Goal: Information Seeking & Learning: Learn about a topic

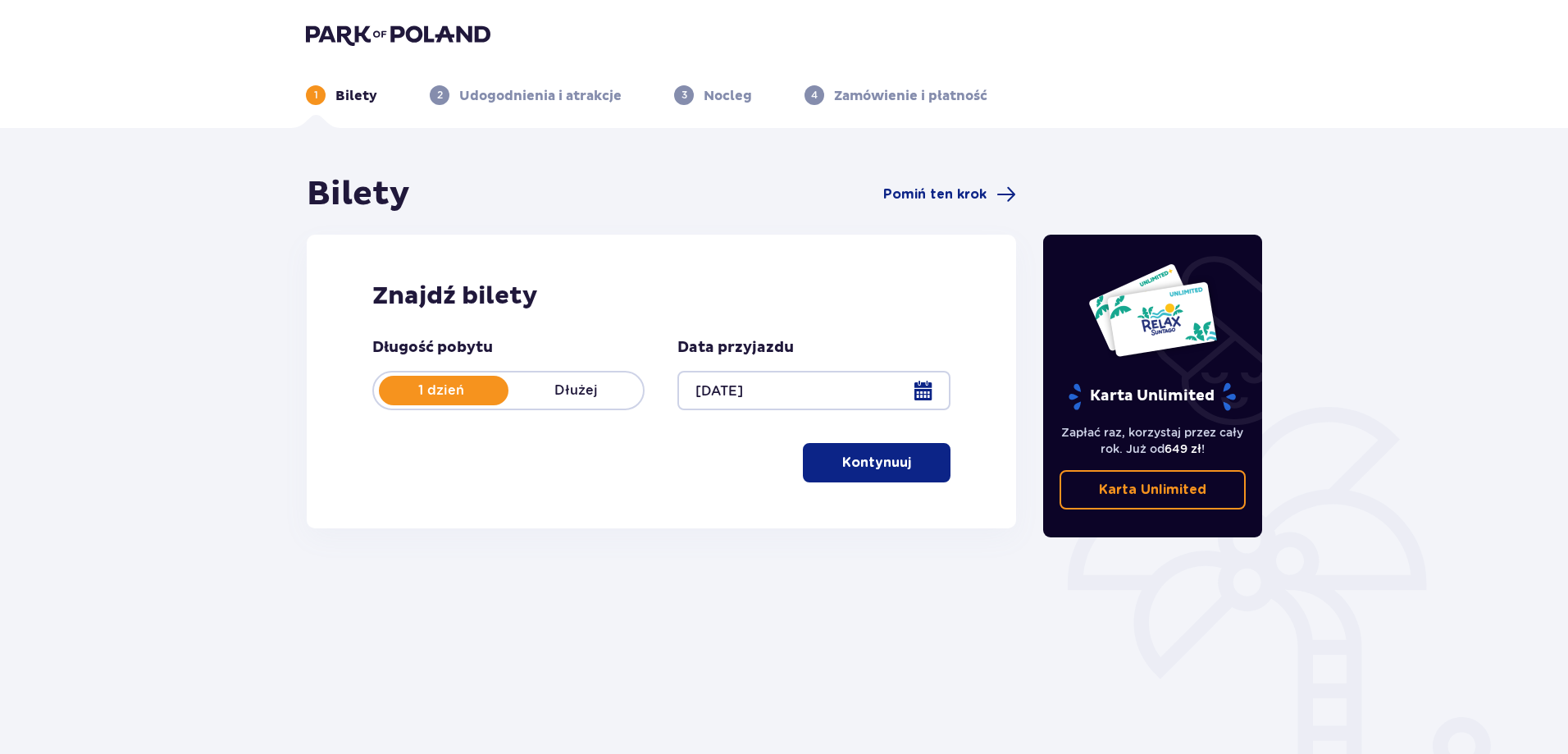
drag, startPoint x: 866, startPoint y: 470, endPoint x: 811, endPoint y: 468, distance: 55.0
click at [865, 468] on p "Kontynuuj" at bounding box center [877, 462] width 69 height 18
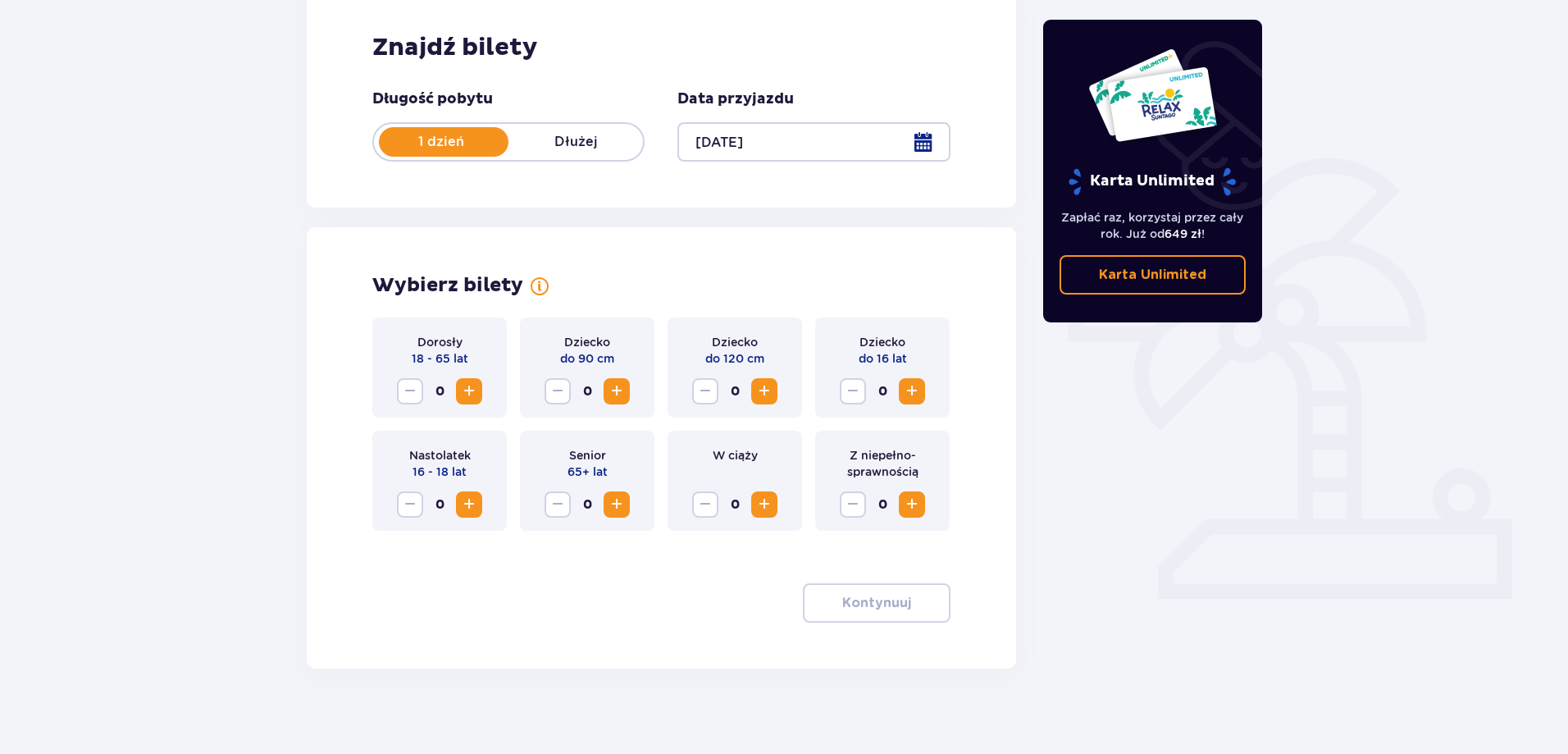
scroll to position [262, 0]
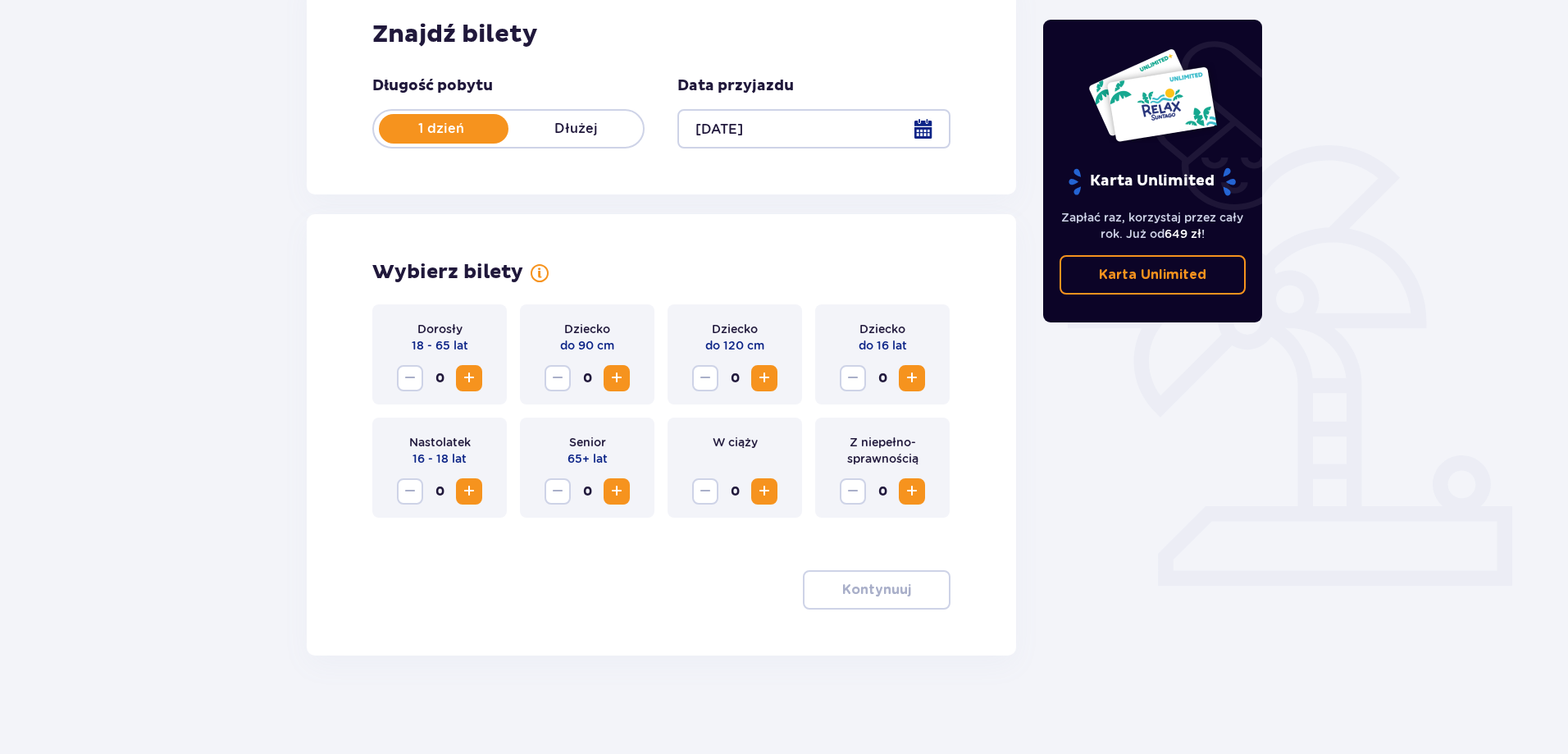
click at [471, 371] on span "Increase" at bounding box center [469, 377] width 20 height 20
click at [884, 594] on p "Kontynuuj" at bounding box center [877, 590] width 69 height 18
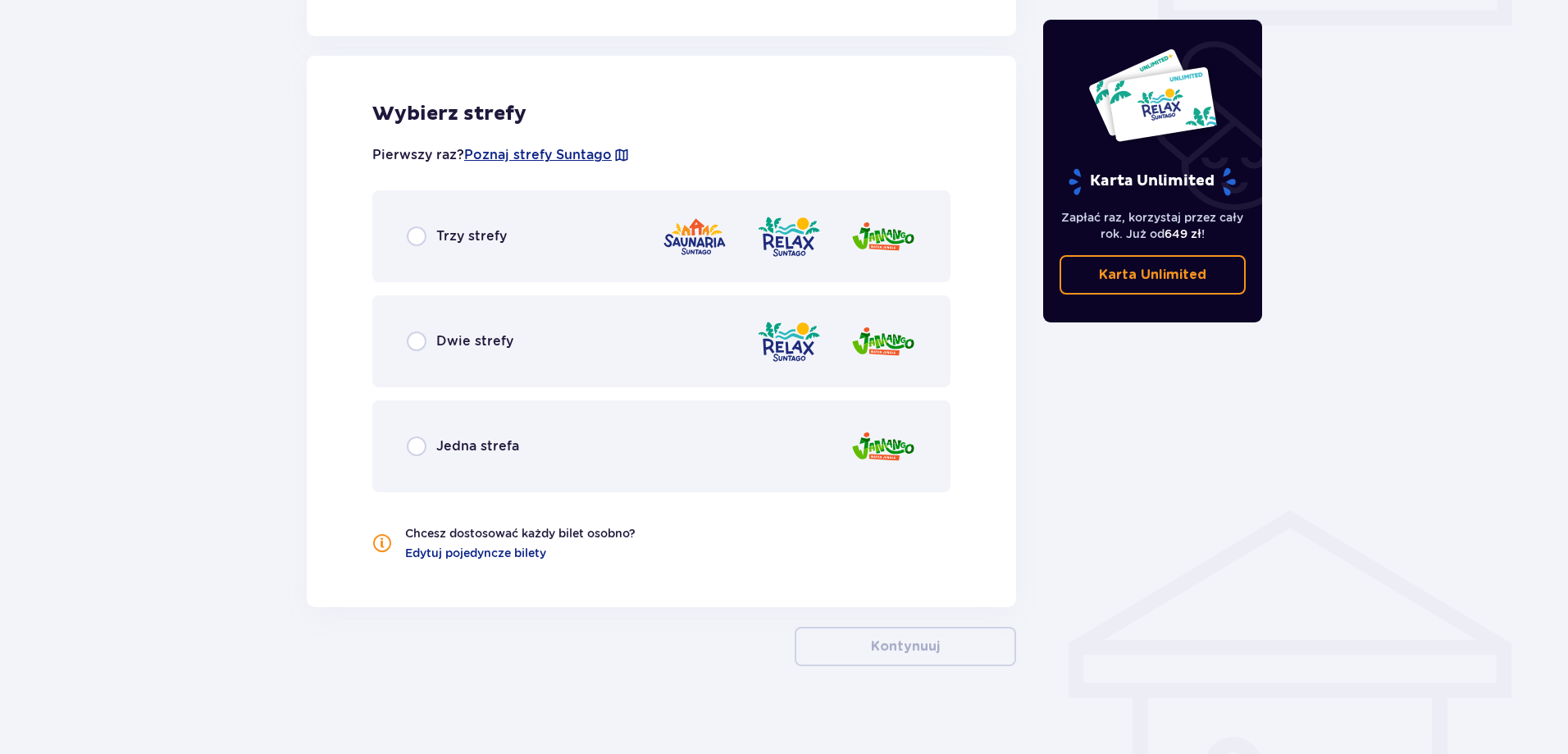
scroll to position [833, 0]
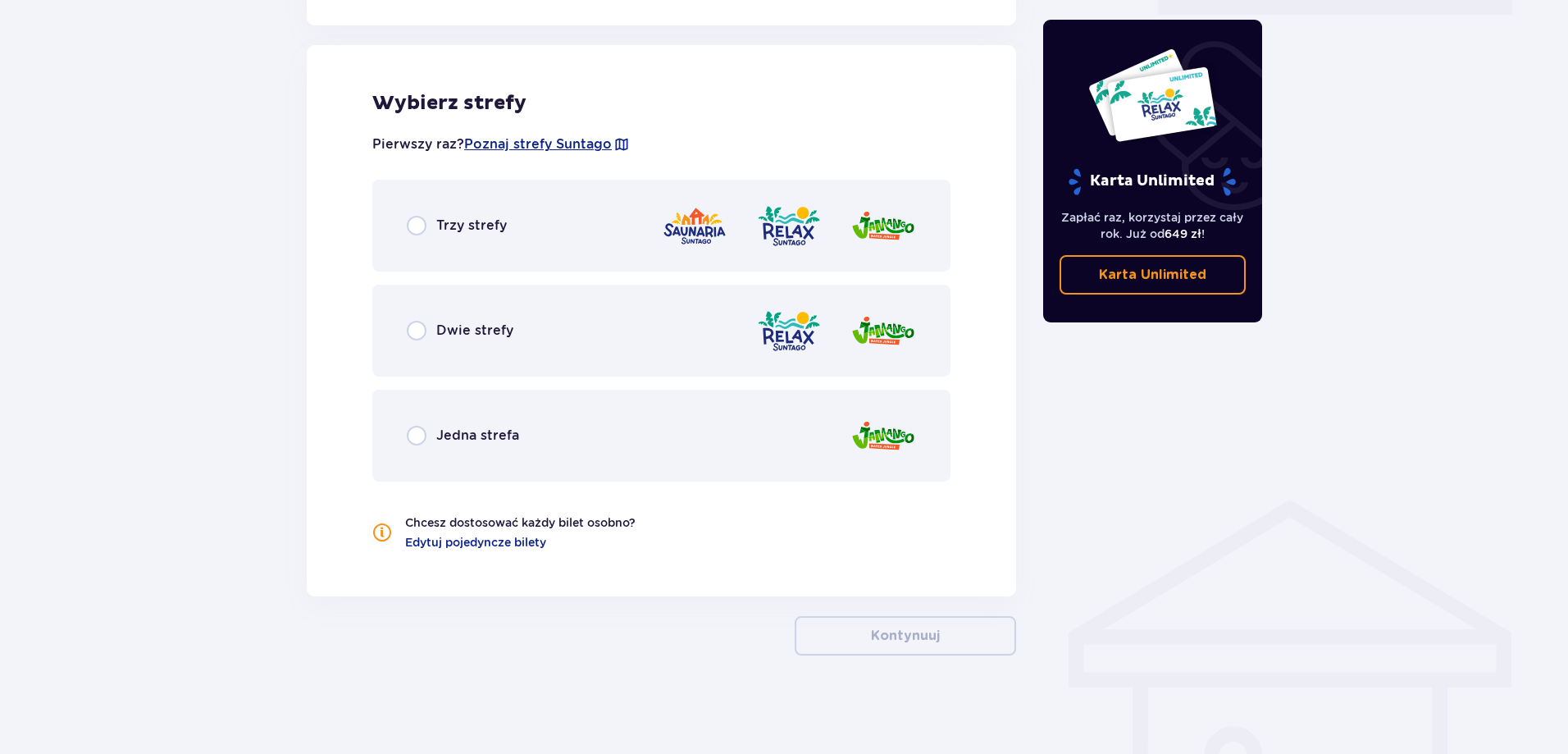
click at [548, 225] on div "Trzy strefy" at bounding box center [662, 225] width 578 height 92
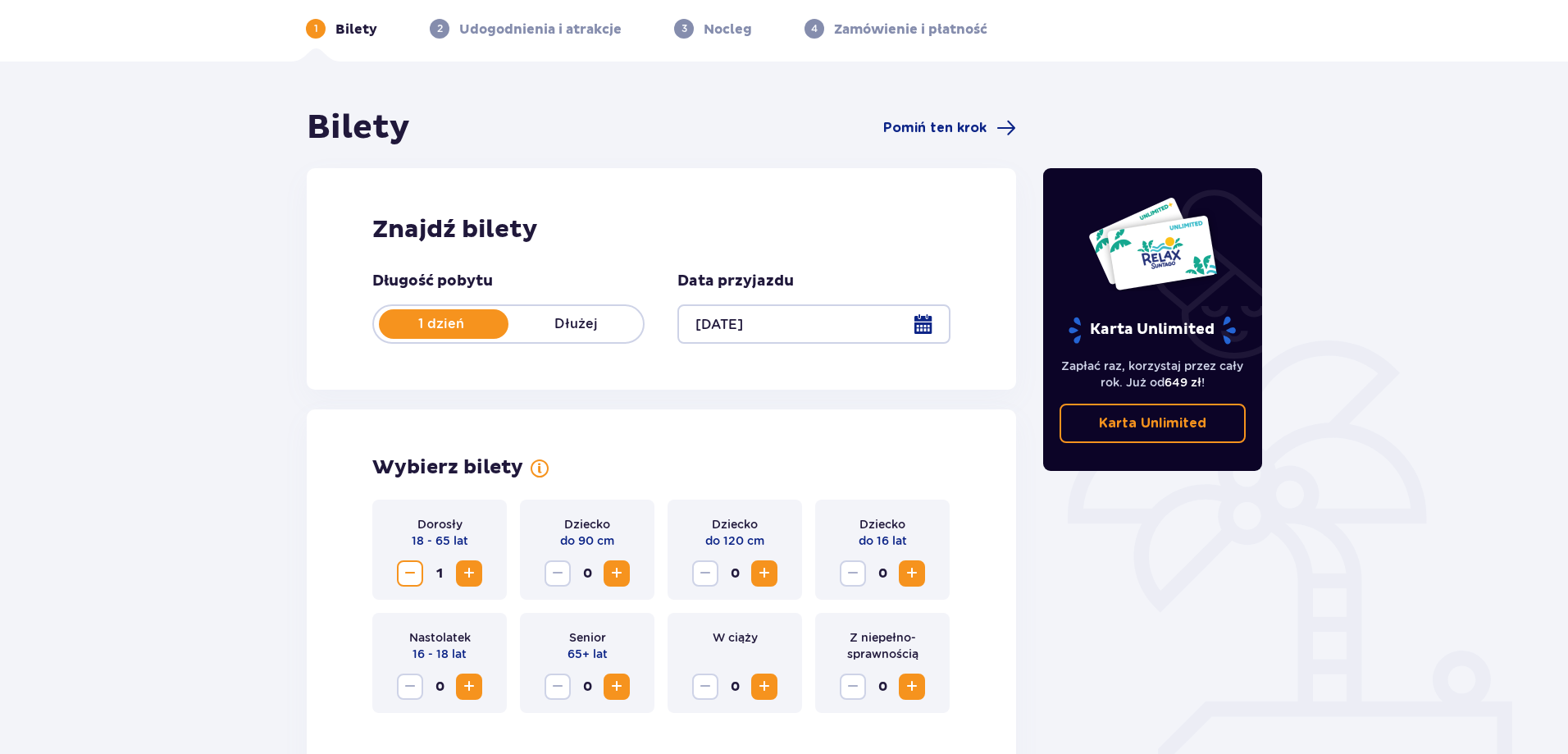
scroll to position [0, 0]
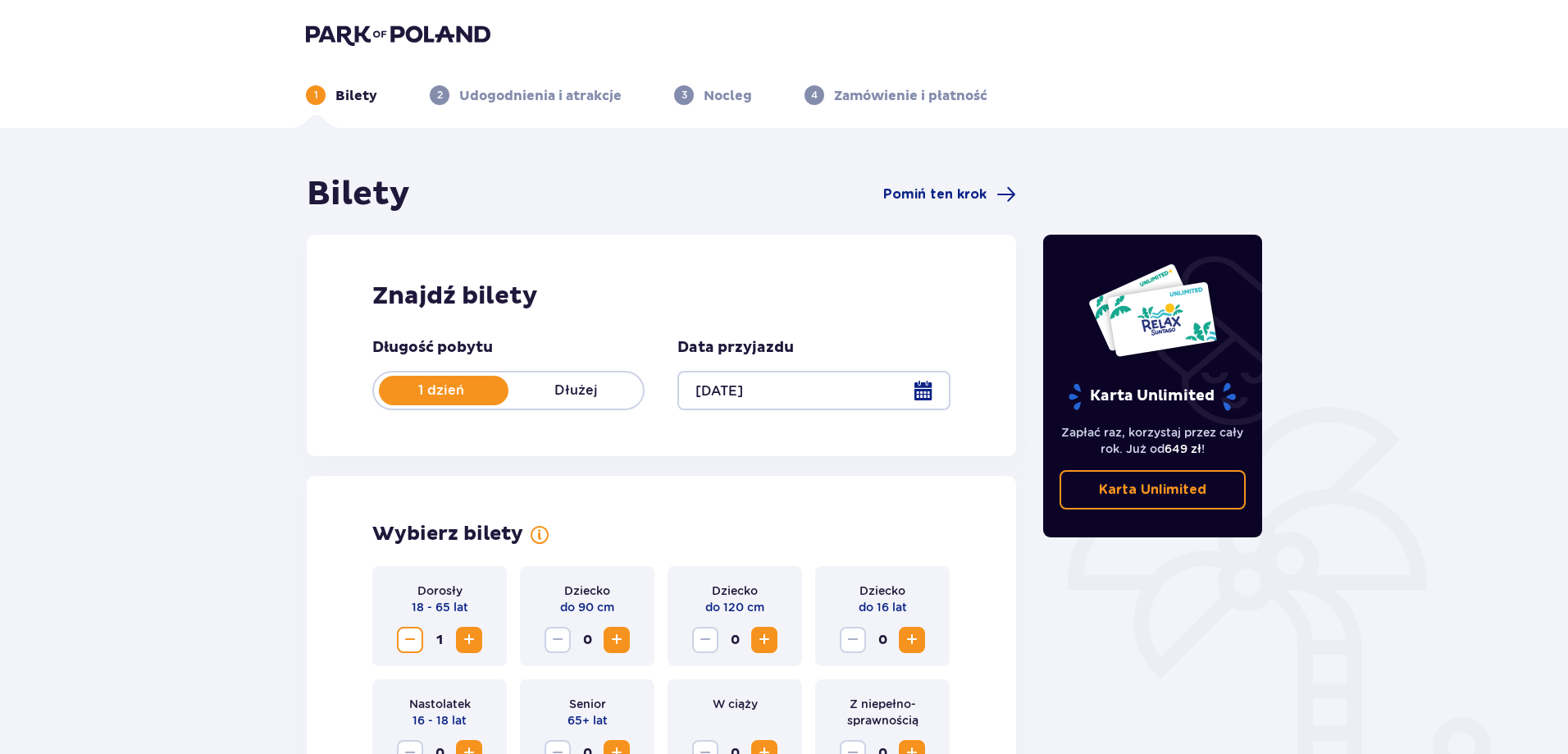
click at [360, 40] on img at bounding box center [398, 34] width 185 height 23
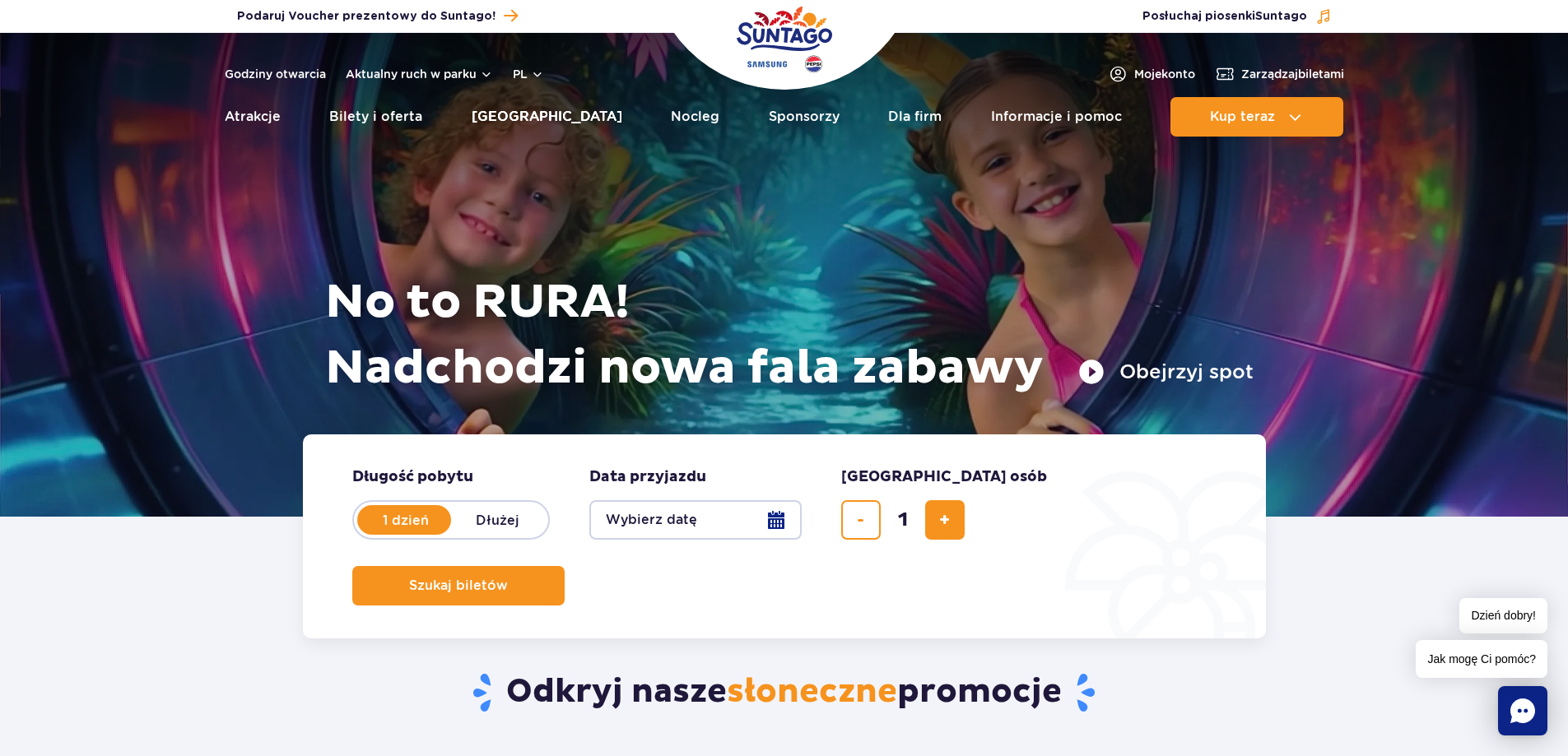
click at [533, 109] on link "[GEOGRAPHIC_DATA]" at bounding box center [547, 117] width 150 height 40
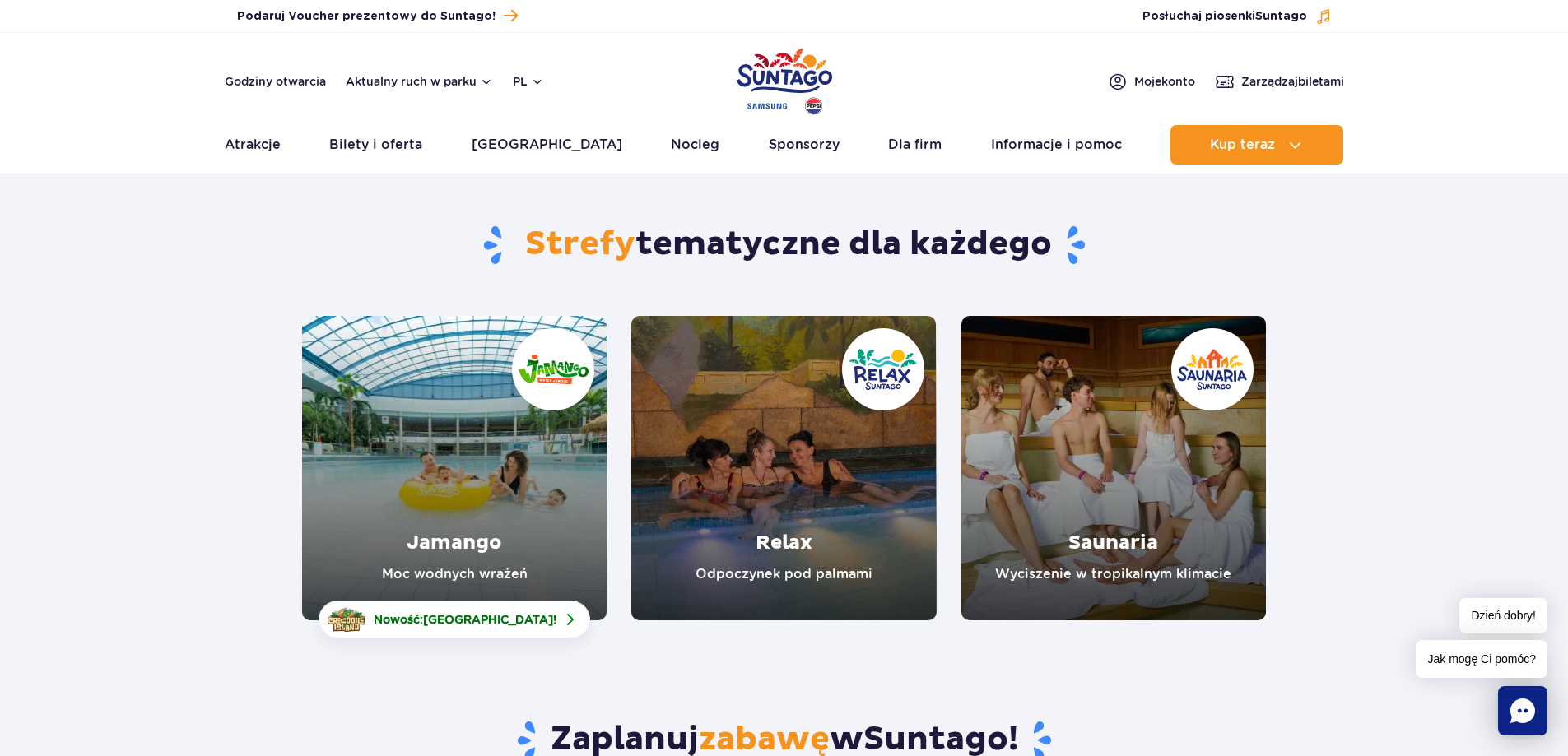
click at [458, 542] on link "Jamango" at bounding box center [455, 468] width 304 height 304
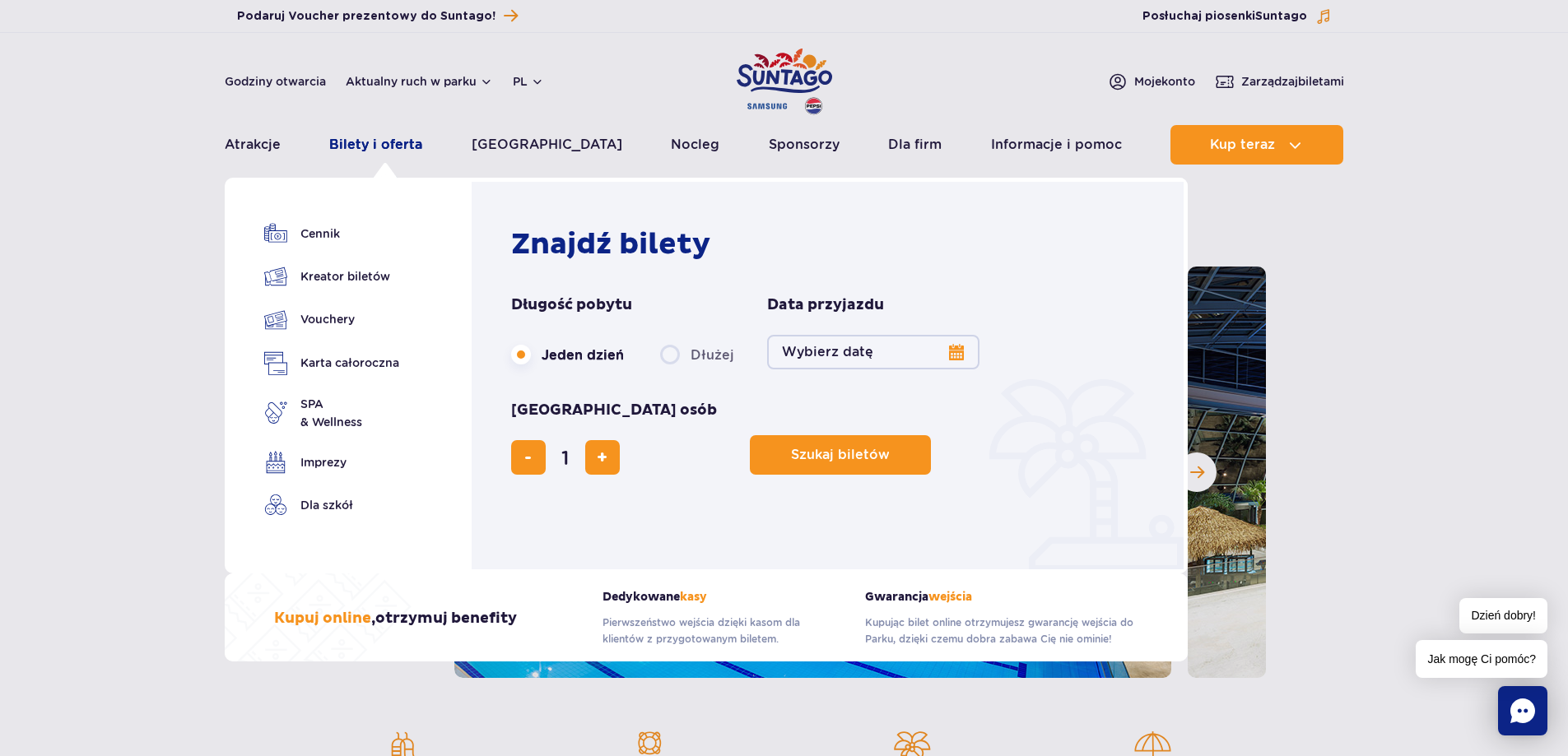
click at [368, 141] on link "Bilety i oferta" at bounding box center [376, 145] width 93 height 40
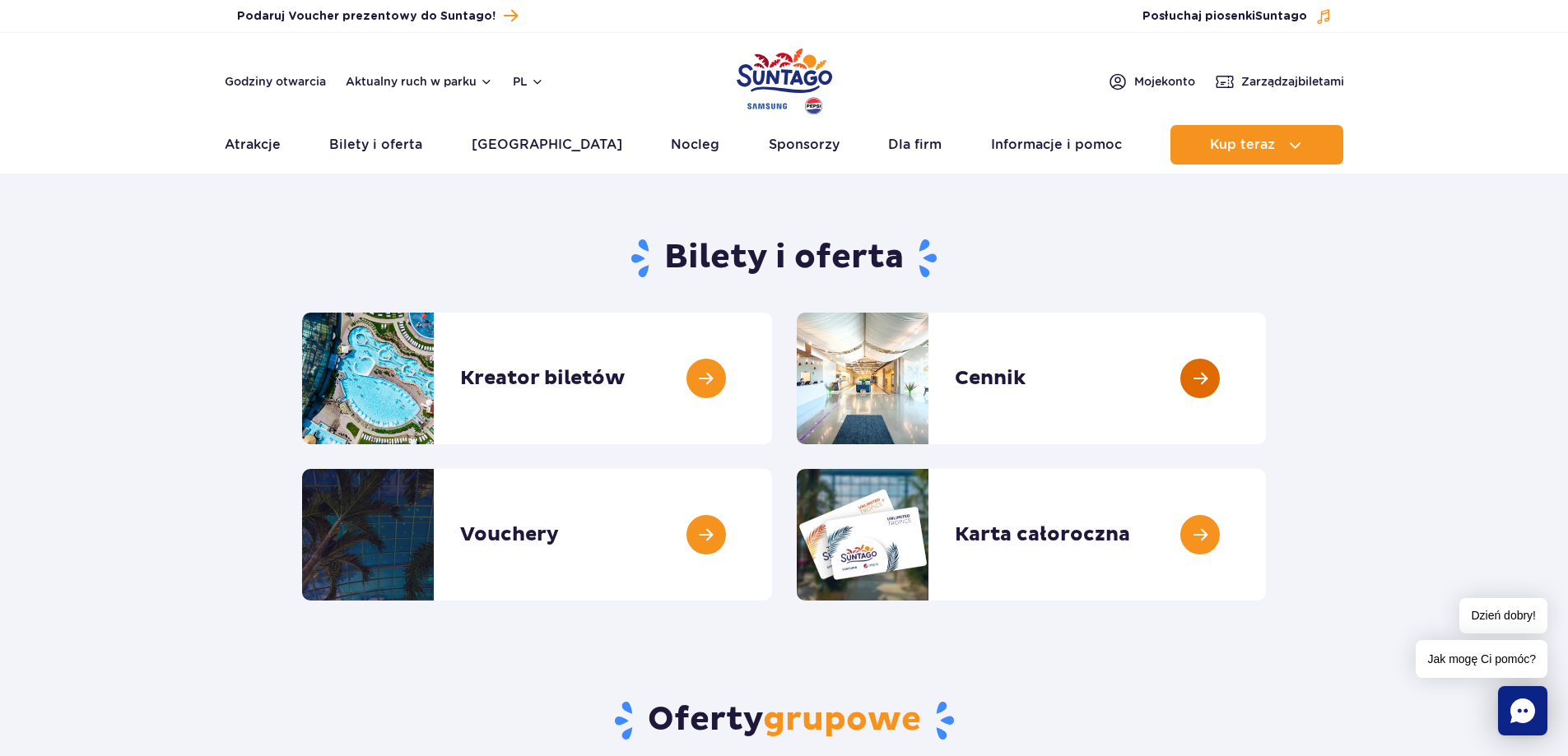
click at [1266, 378] on link at bounding box center [1266, 378] width 0 height 131
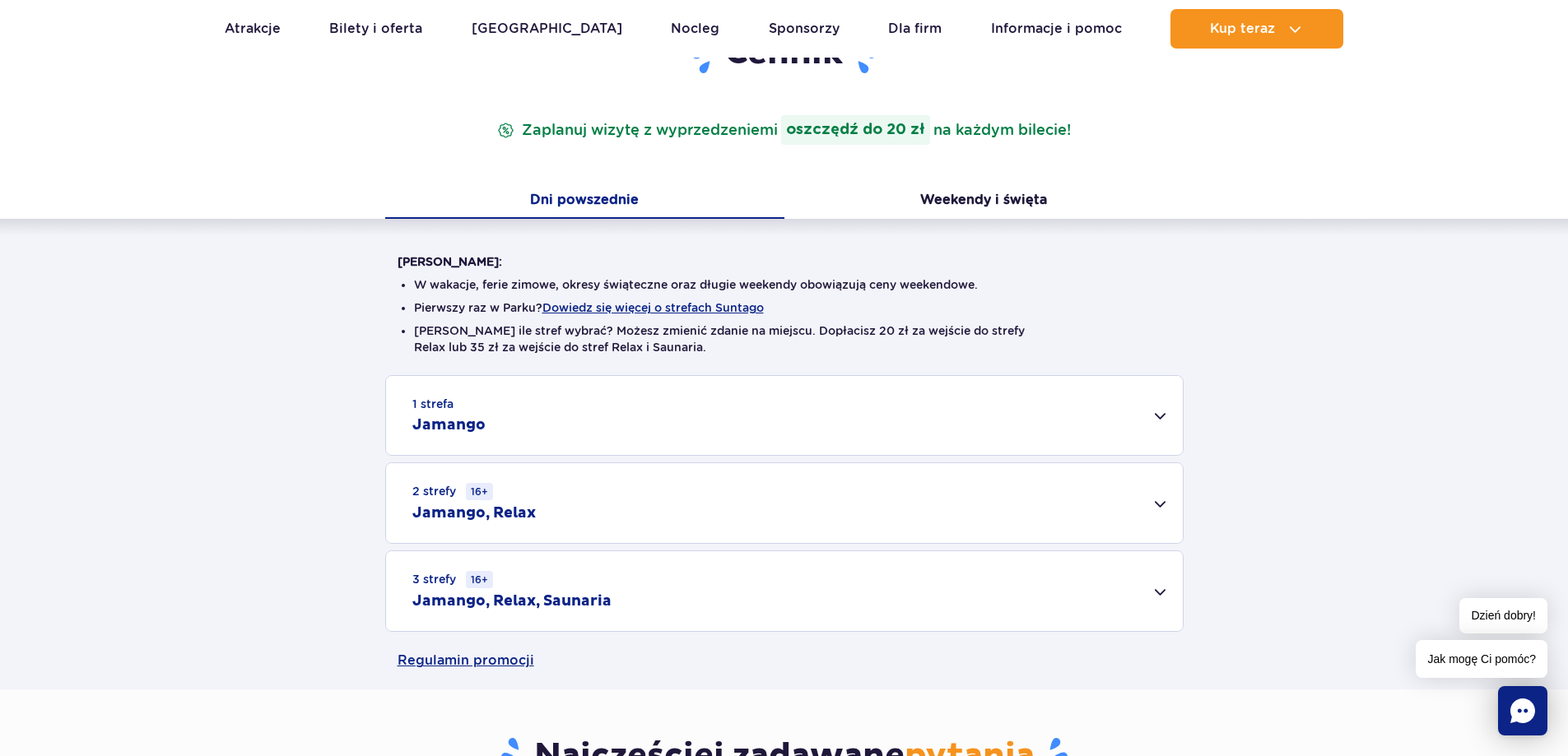
scroll to position [247, 0]
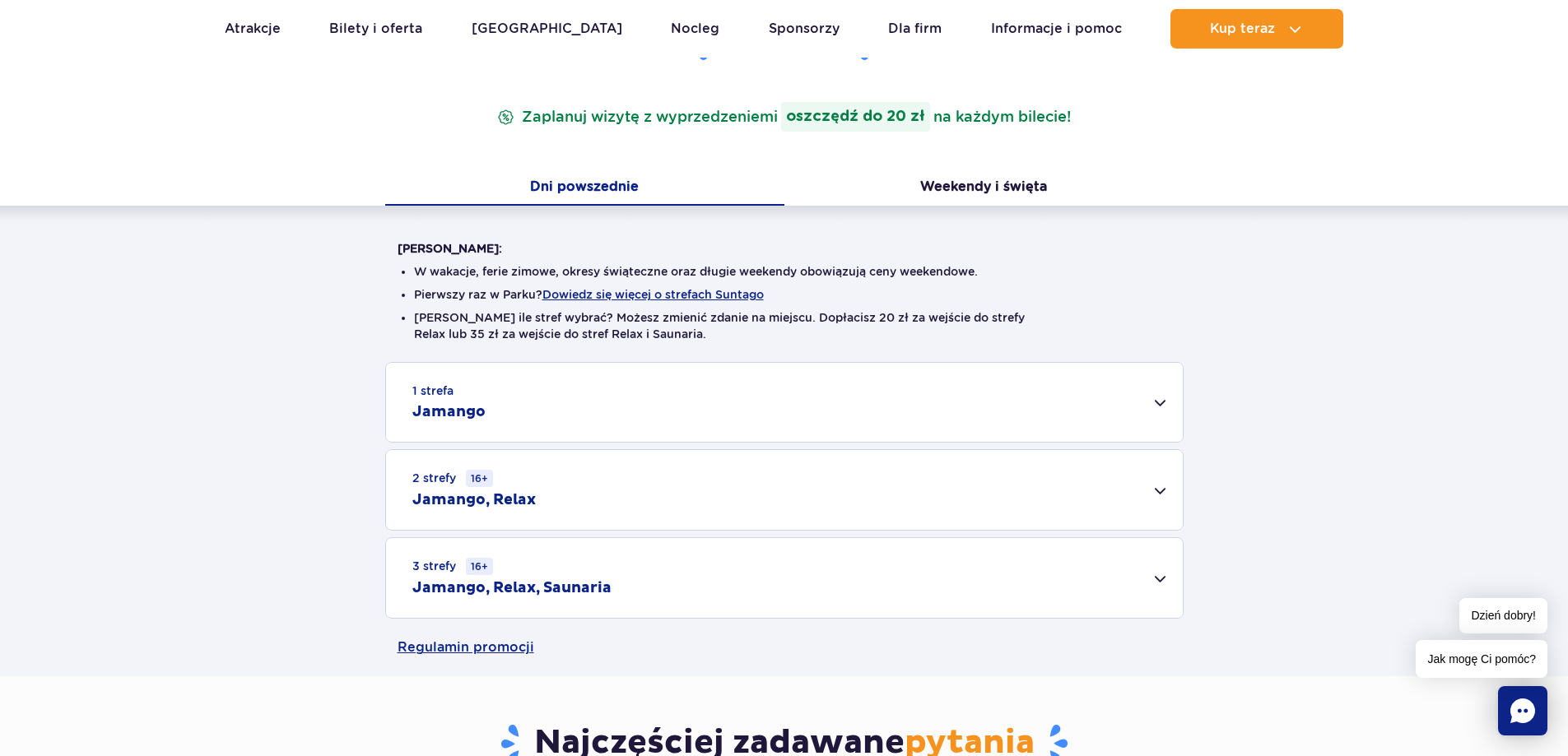
click at [1145, 406] on div "1 strefa Jamango" at bounding box center [784, 402] width 796 height 79
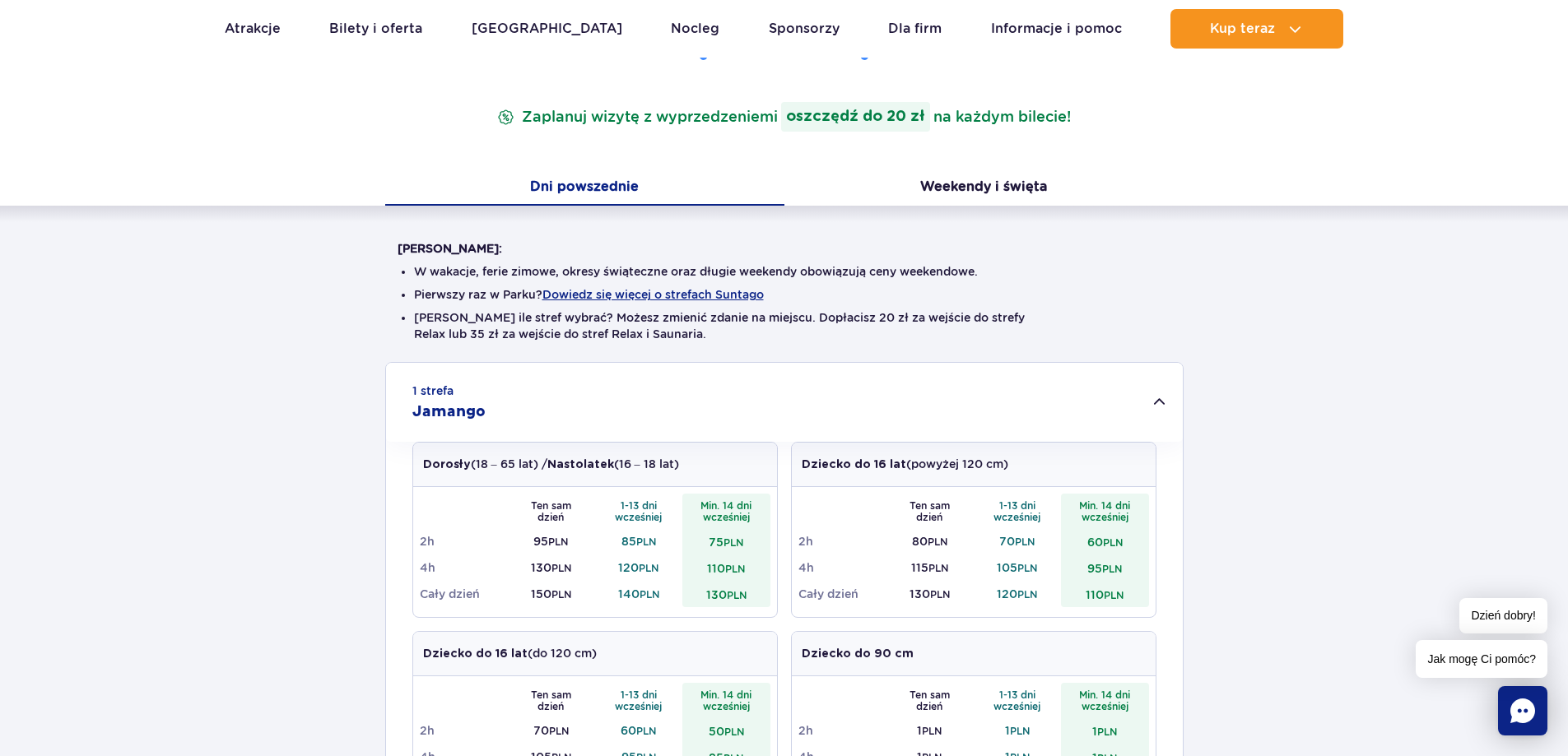
scroll to position [0, 0]
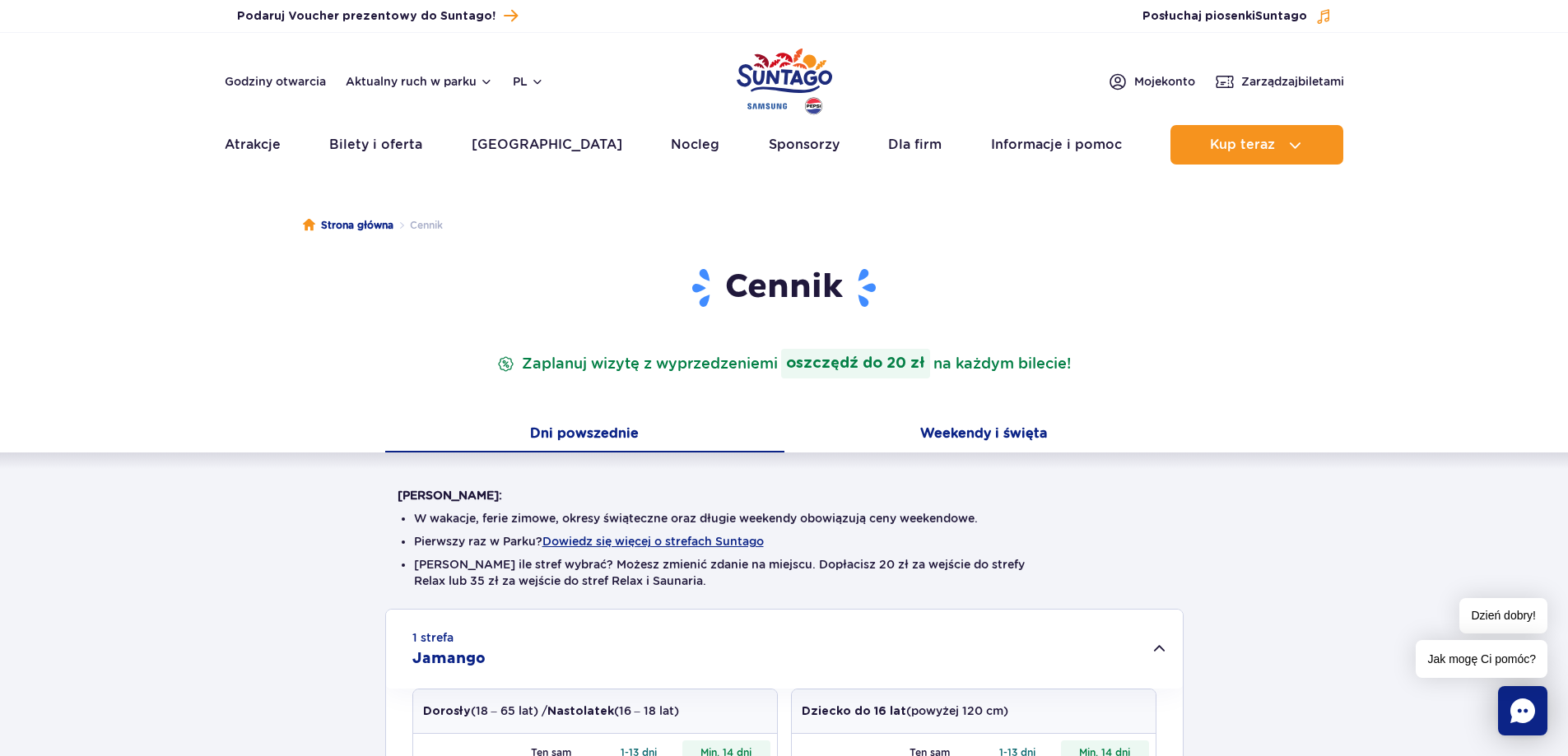
click at [1007, 430] on button "Weekendy i święta" at bounding box center [985, 436] width 400 height 34
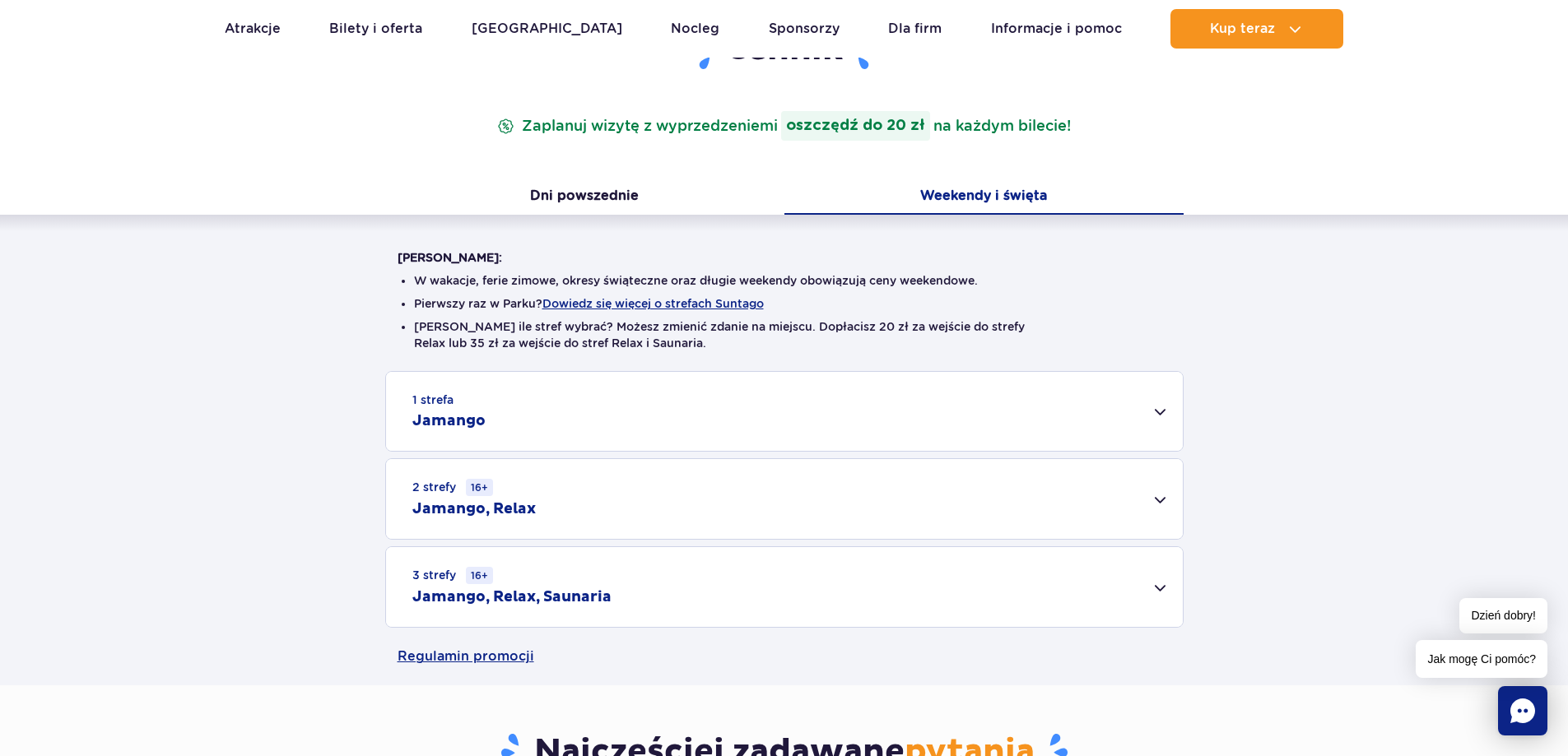
scroll to position [247, 0]
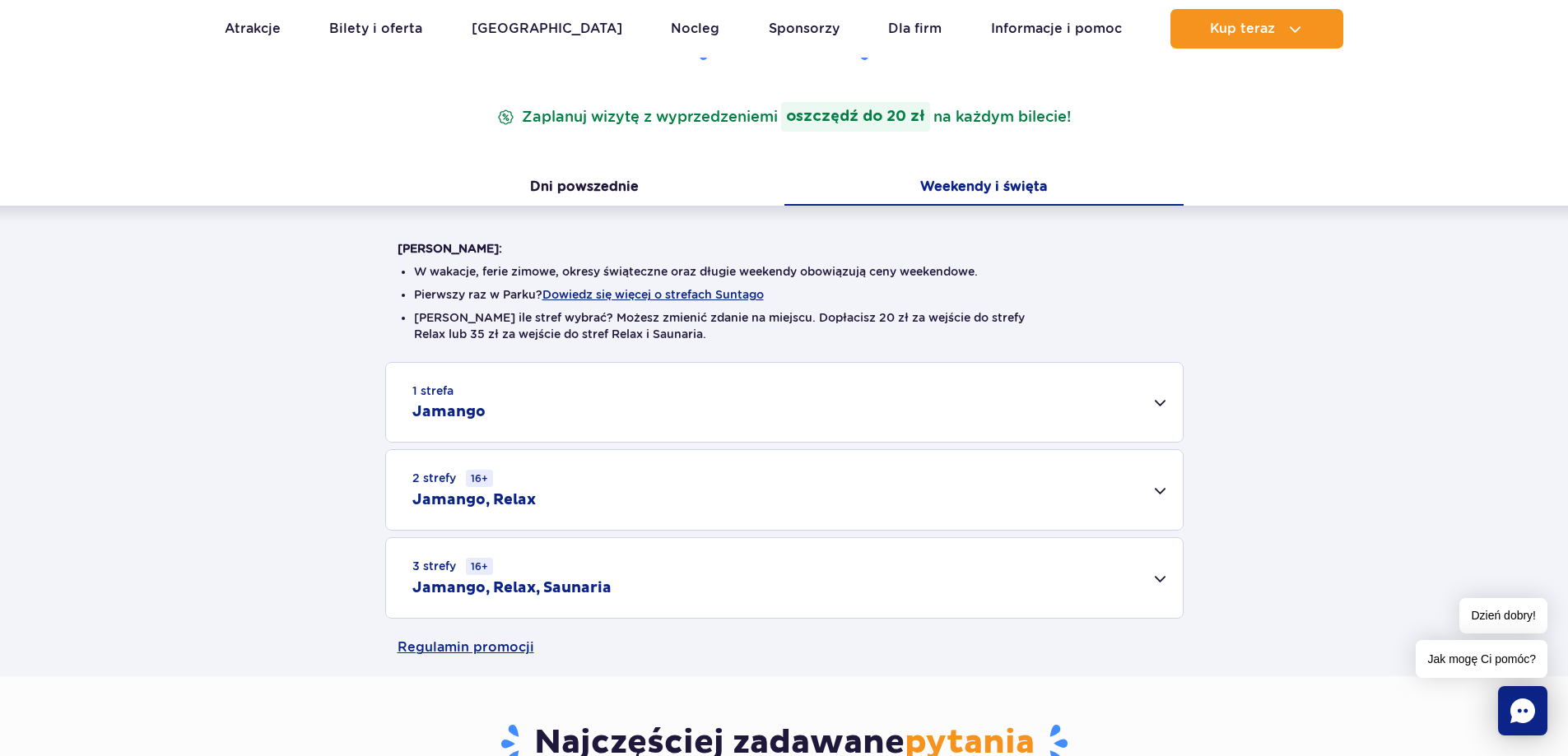
click at [1072, 411] on div "1 strefa Jamango" at bounding box center [784, 402] width 796 height 79
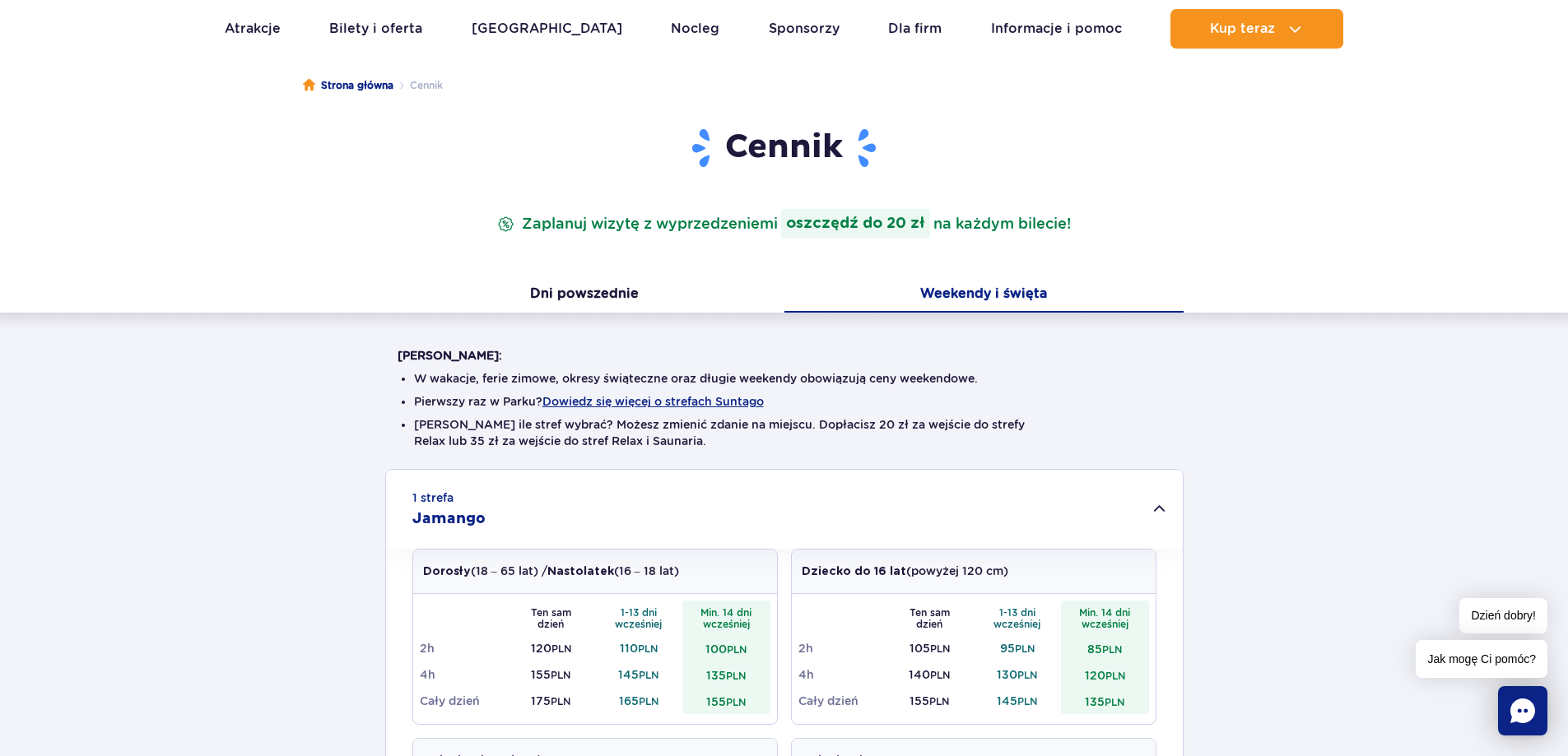
scroll to position [0, 0]
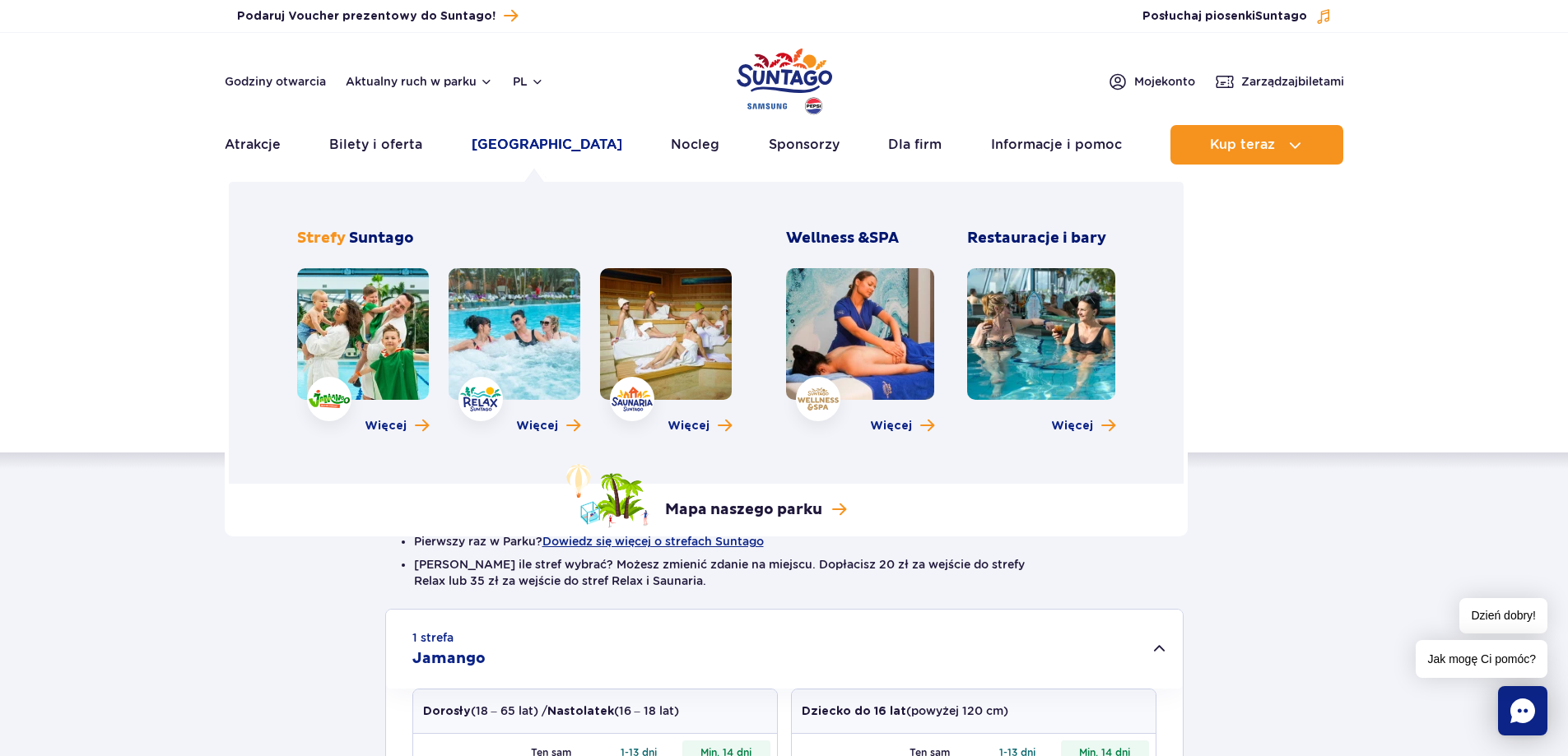
click at [508, 145] on link "[GEOGRAPHIC_DATA]" at bounding box center [547, 145] width 150 height 40
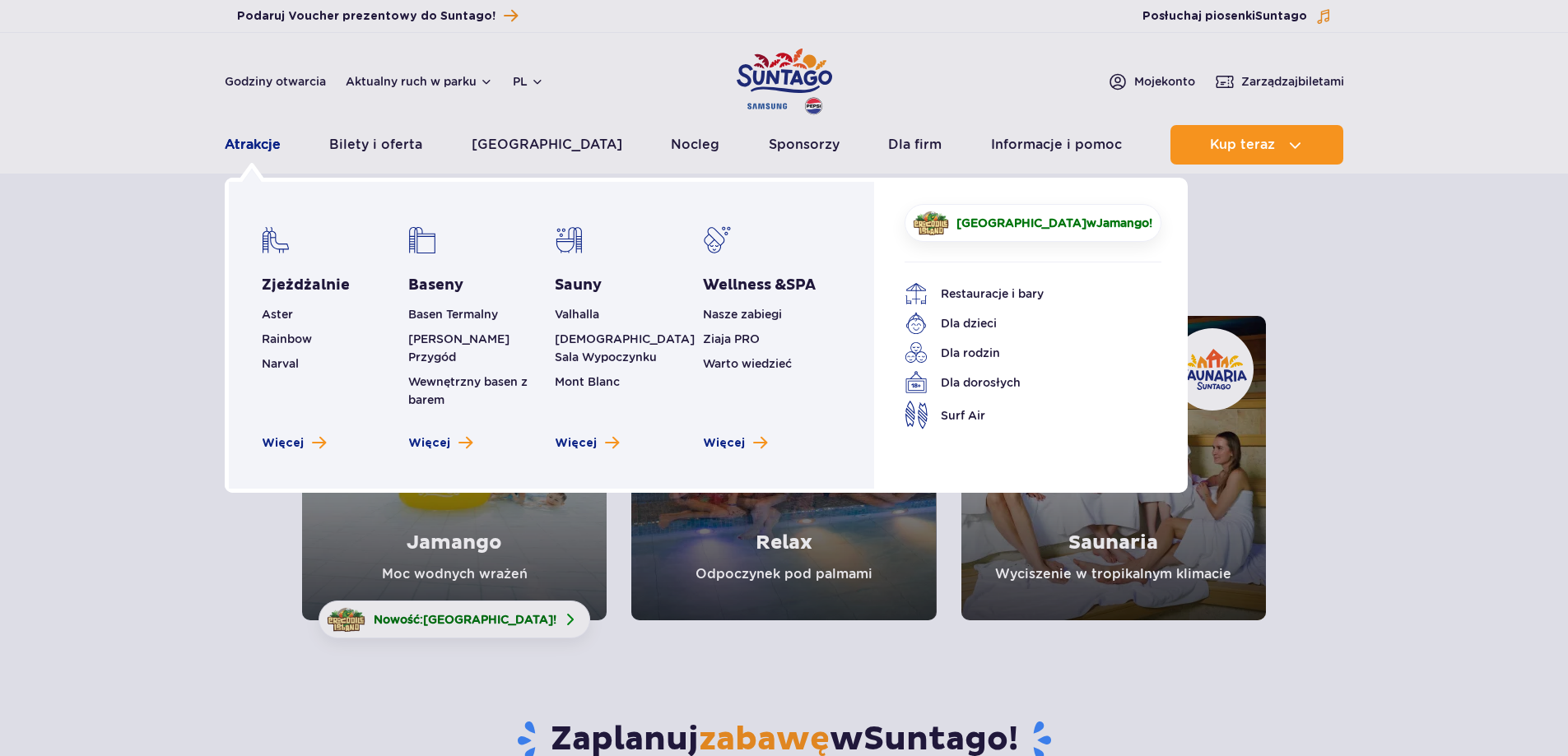
click at [240, 148] on link "Atrakcje" at bounding box center [252, 145] width 56 height 40
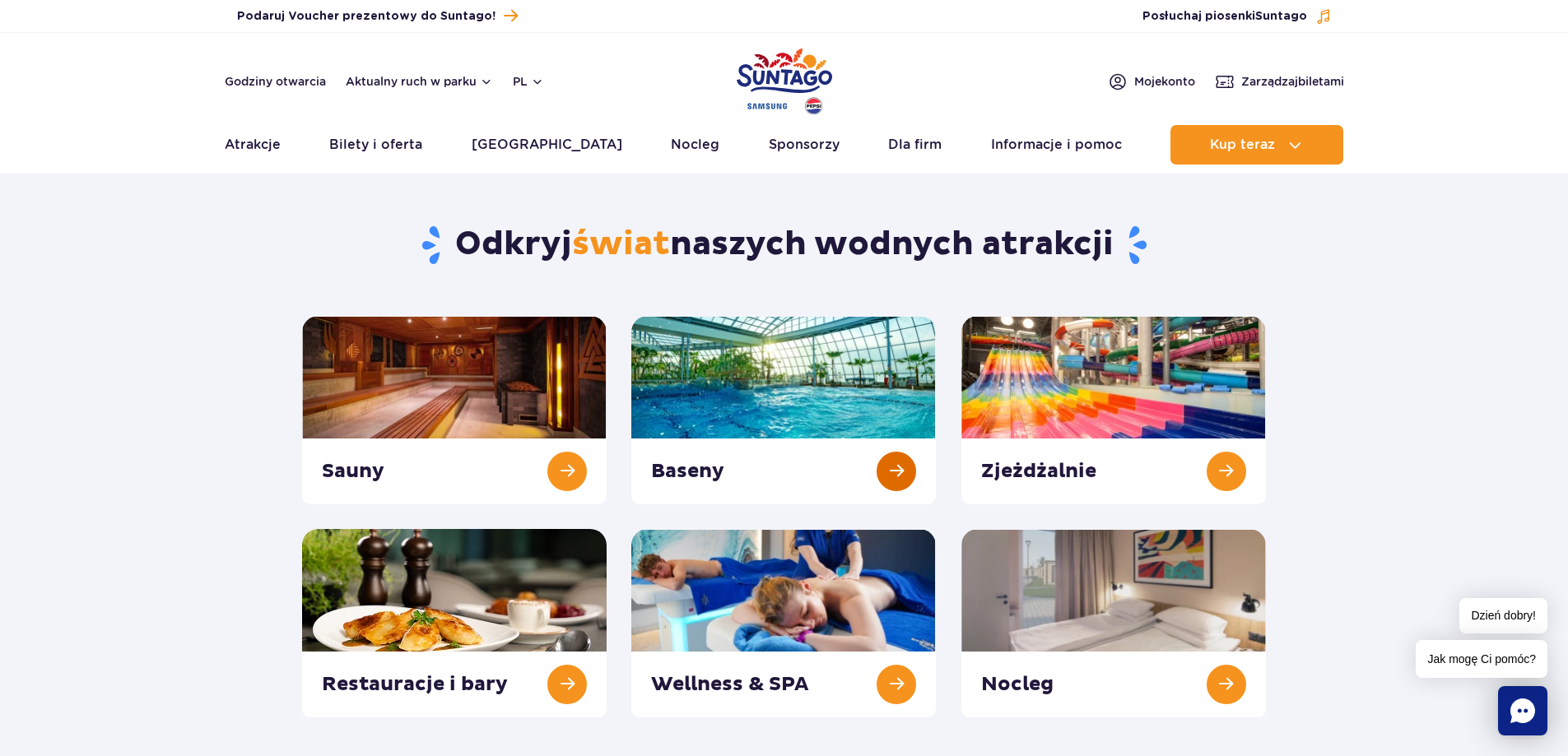
click at [801, 391] on link at bounding box center [784, 410] width 304 height 188
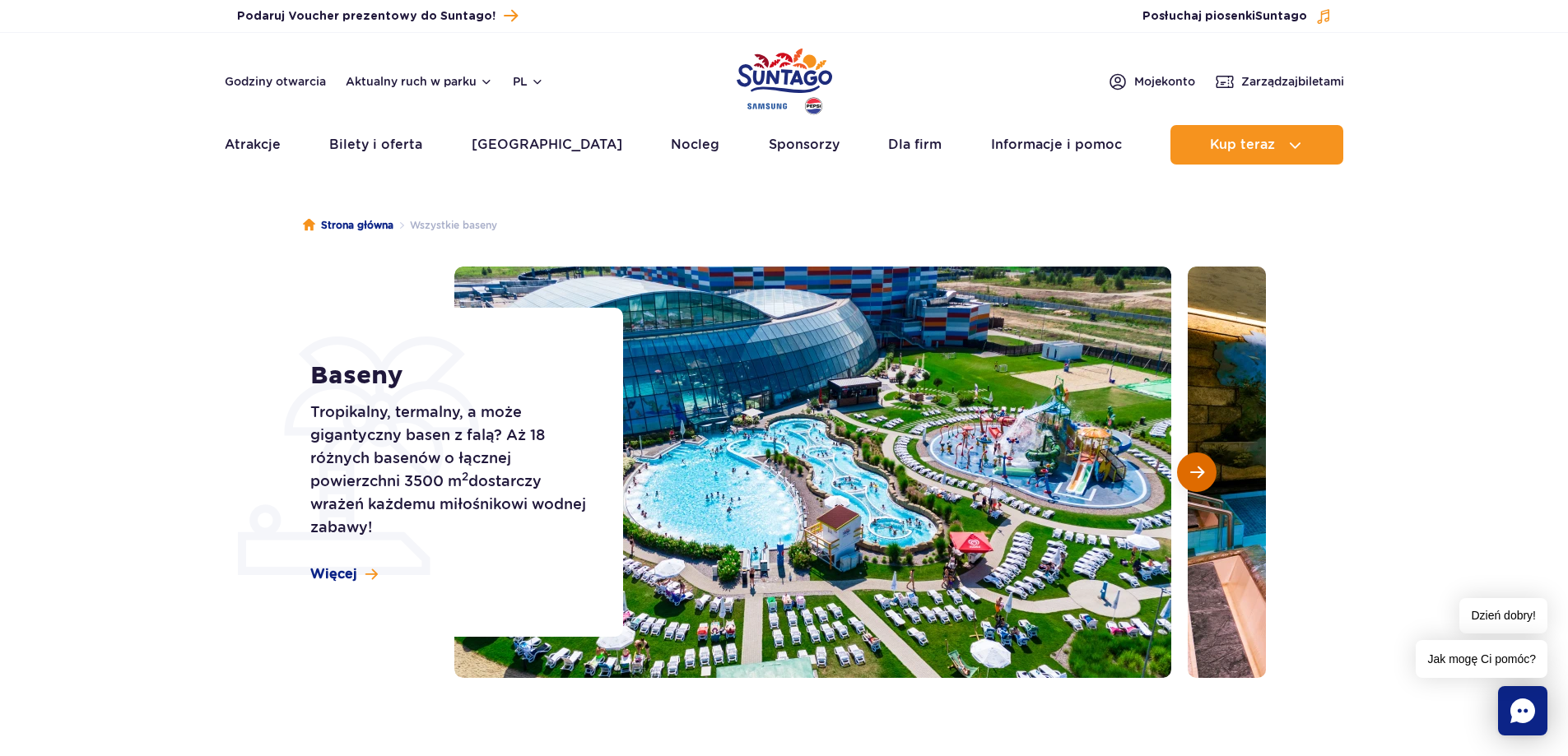
click at [1199, 469] on span "Następny slajd" at bounding box center [1197, 473] width 14 height 15
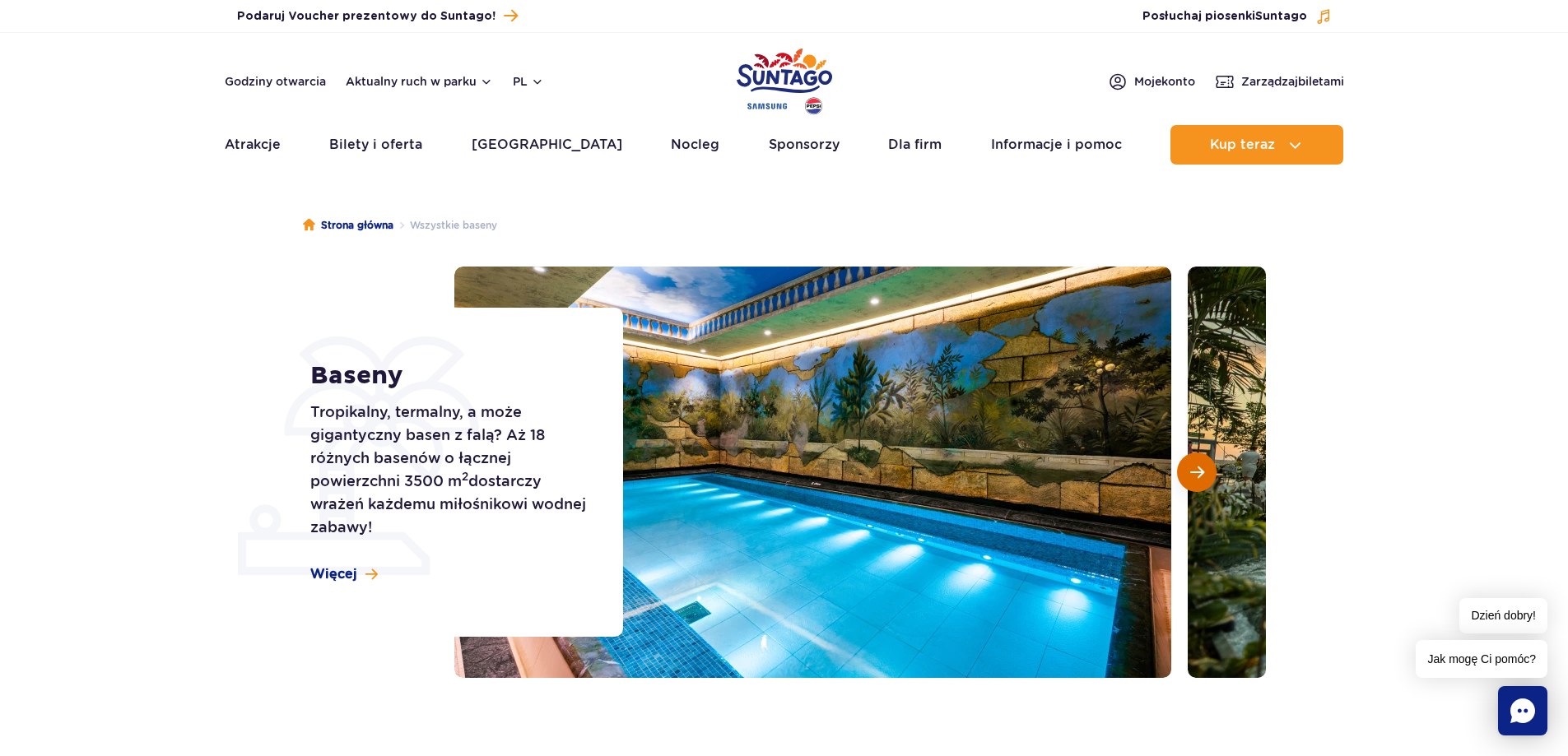
click at [1199, 469] on span "Następny slajd" at bounding box center [1197, 473] width 14 height 15
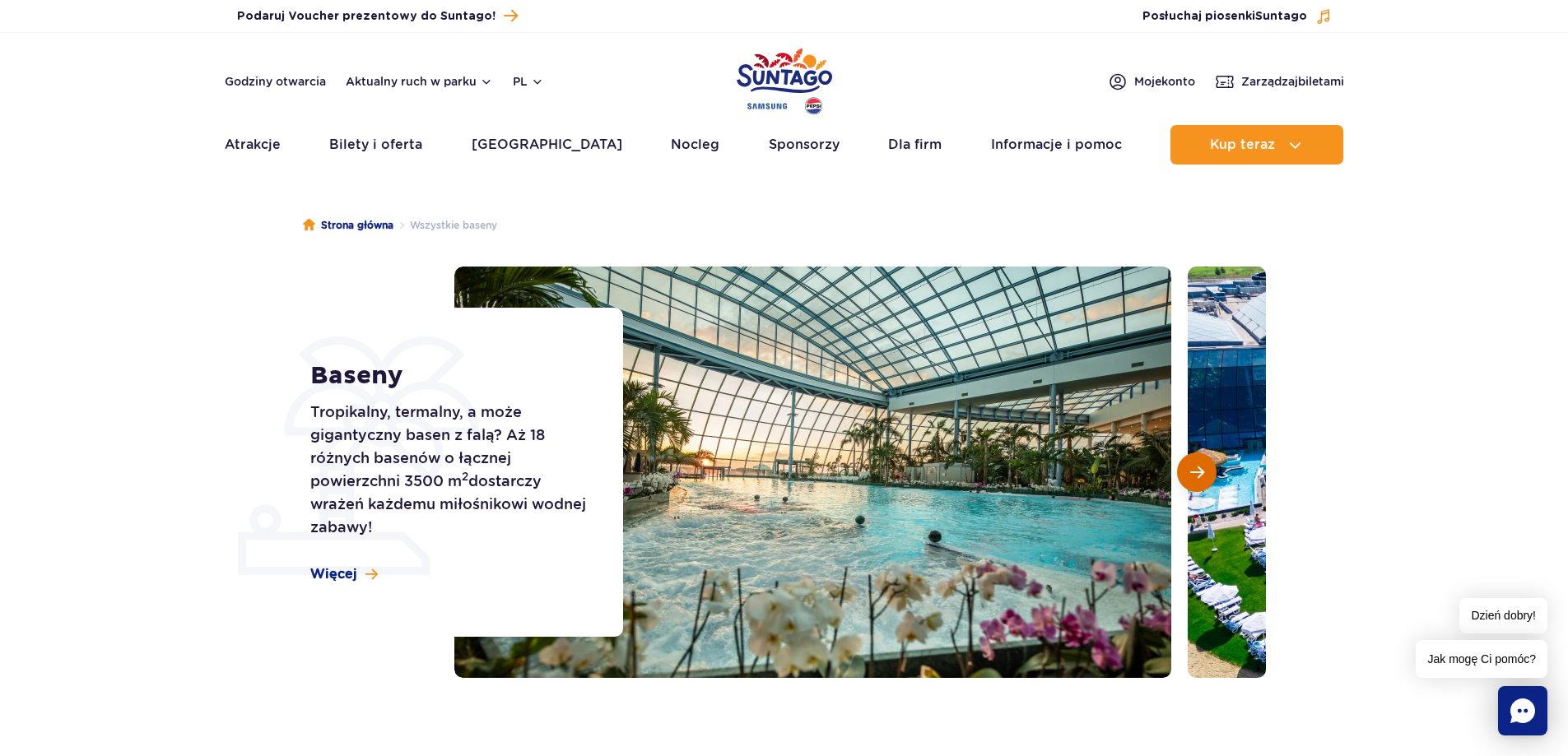
click at [1199, 469] on span "Następny slajd" at bounding box center [1197, 473] width 14 height 15
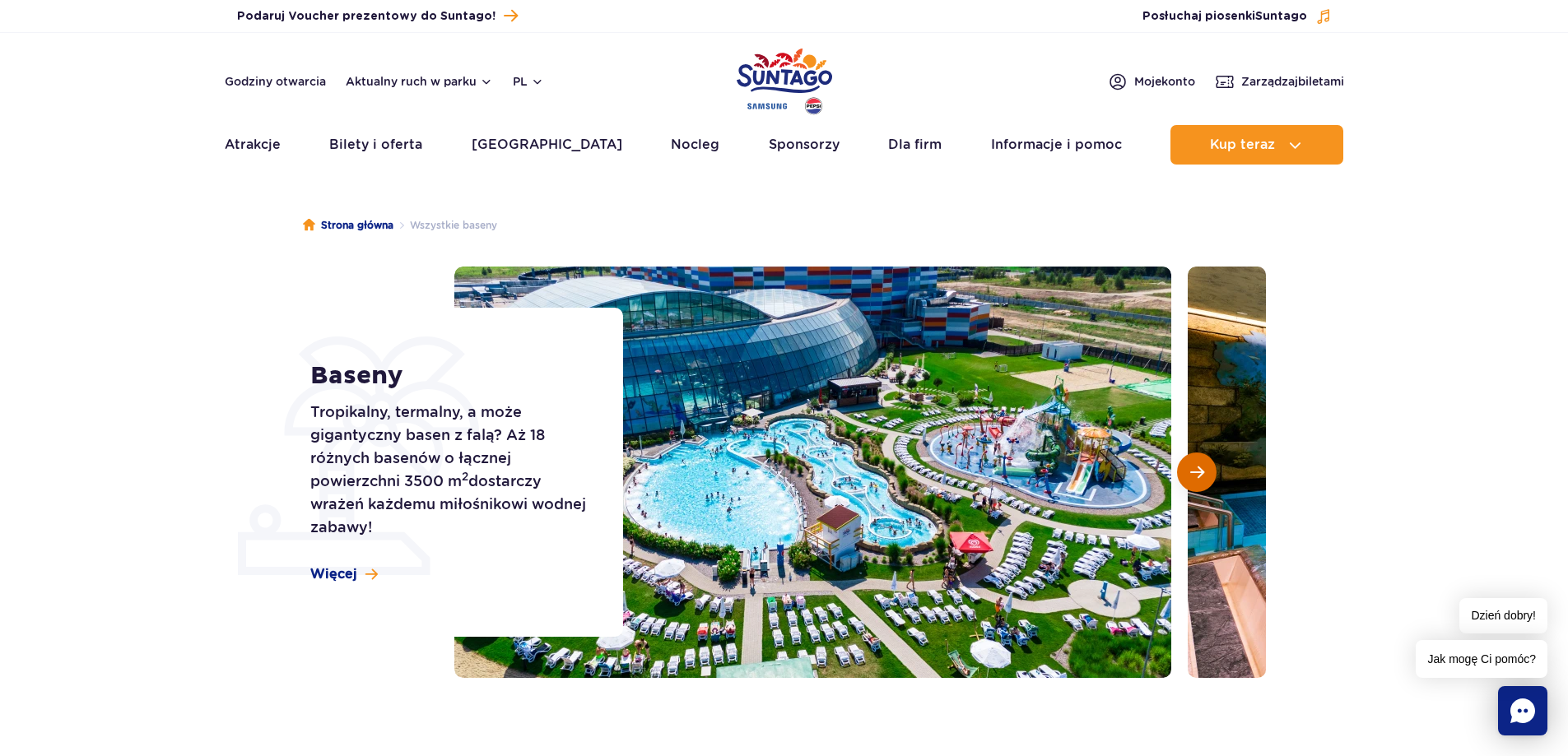
click at [1199, 469] on span "Następny slajd" at bounding box center [1197, 473] width 14 height 15
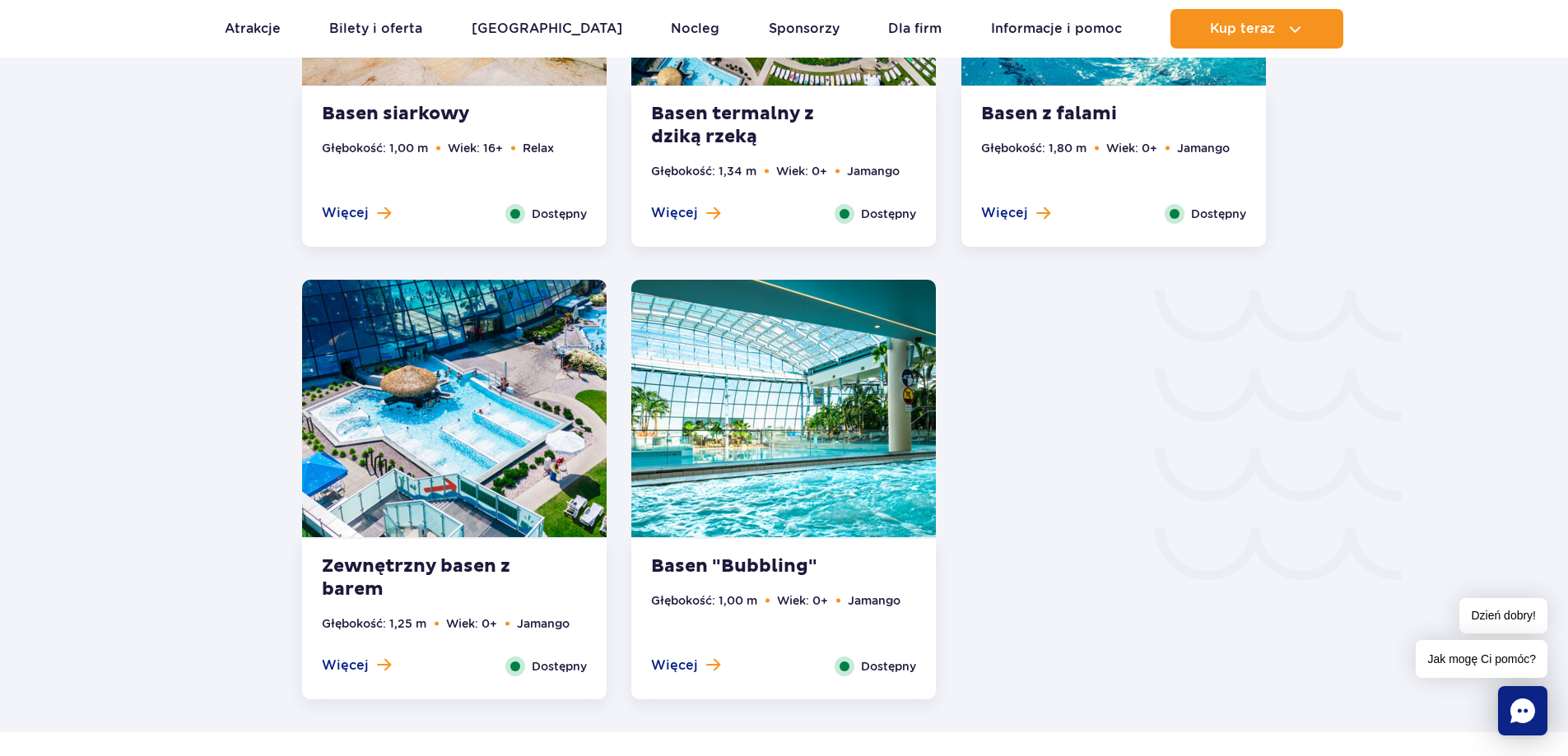
scroll to position [2550, 0]
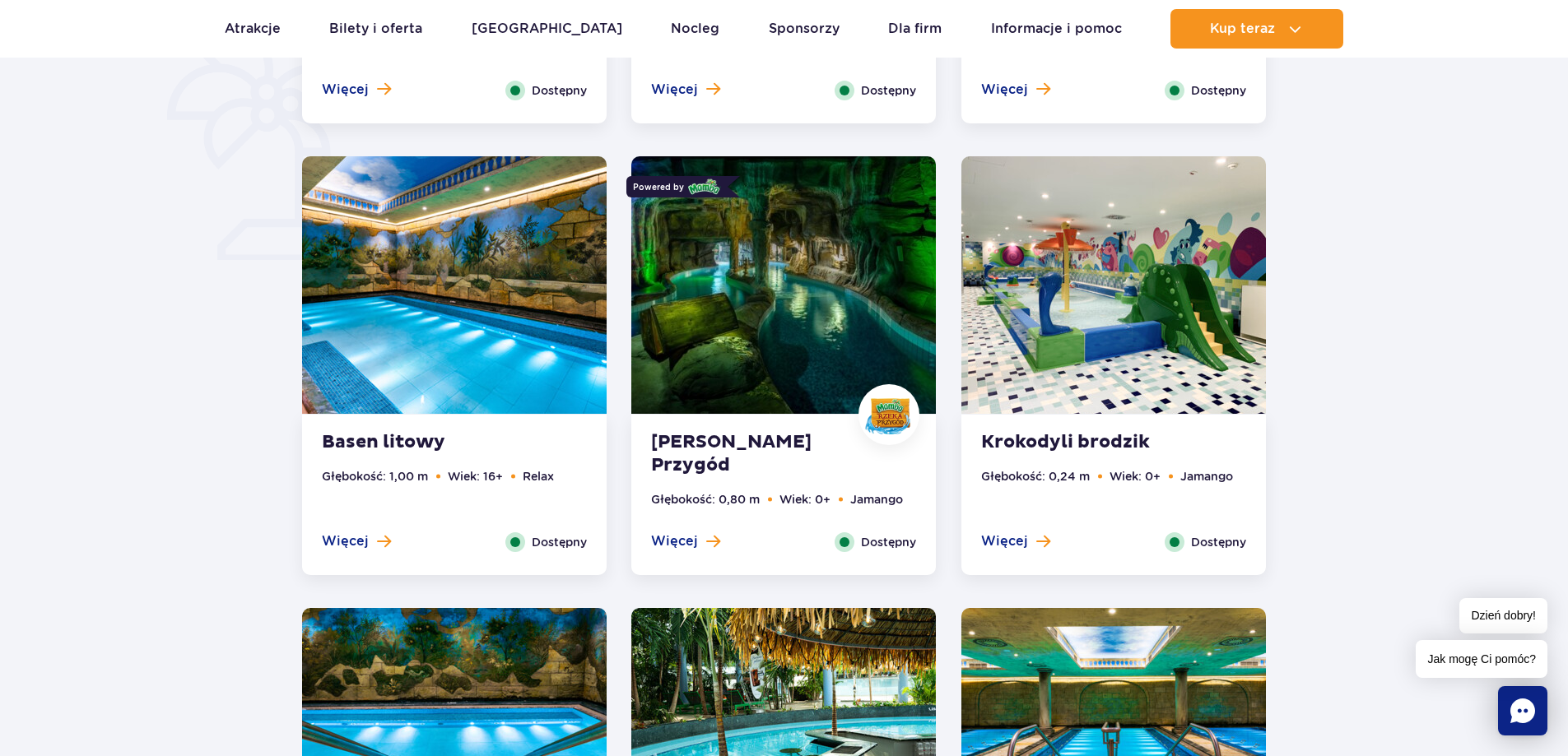
click at [710, 305] on img at bounding box center [784, 284] width 304 height 258
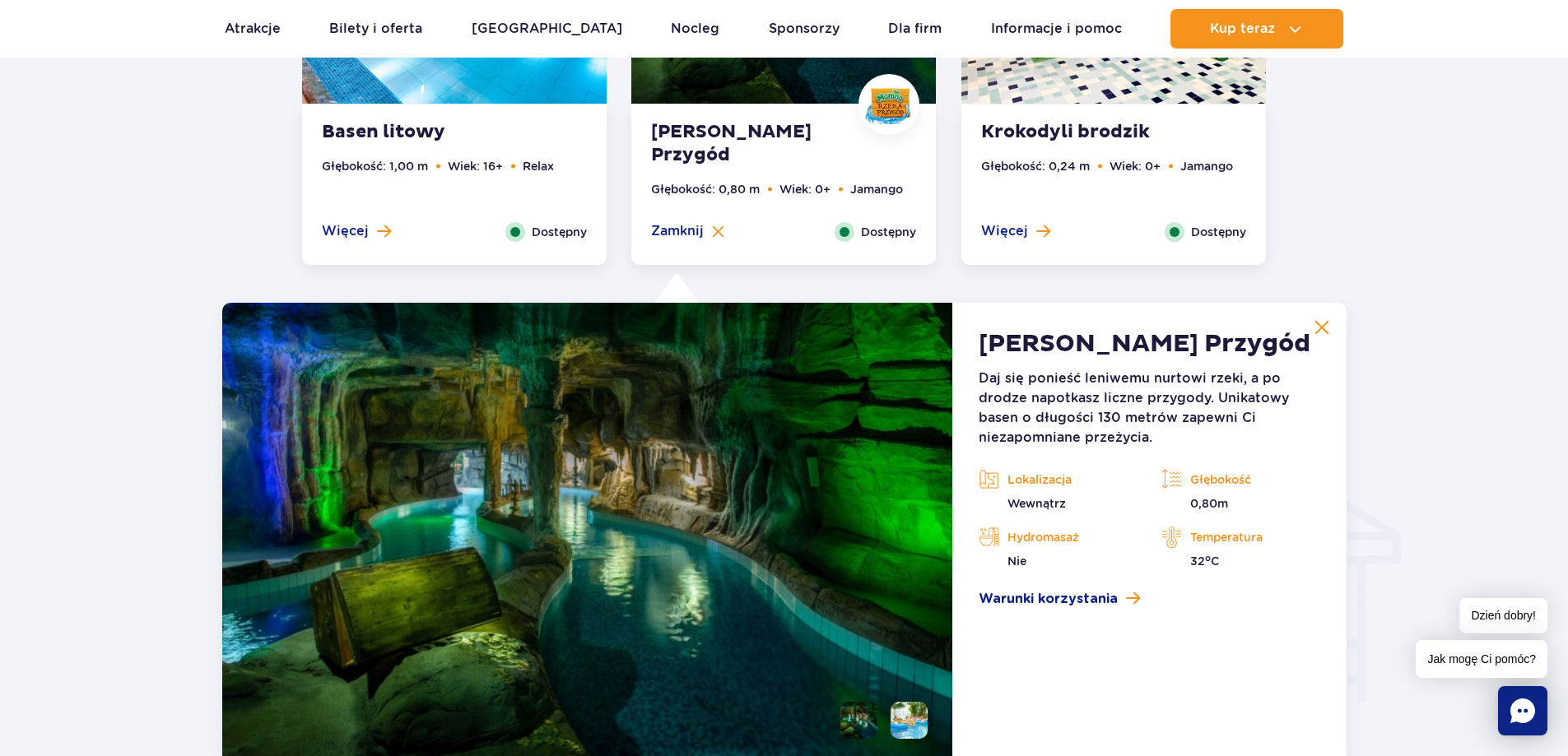
scroll to position [1831, 0]
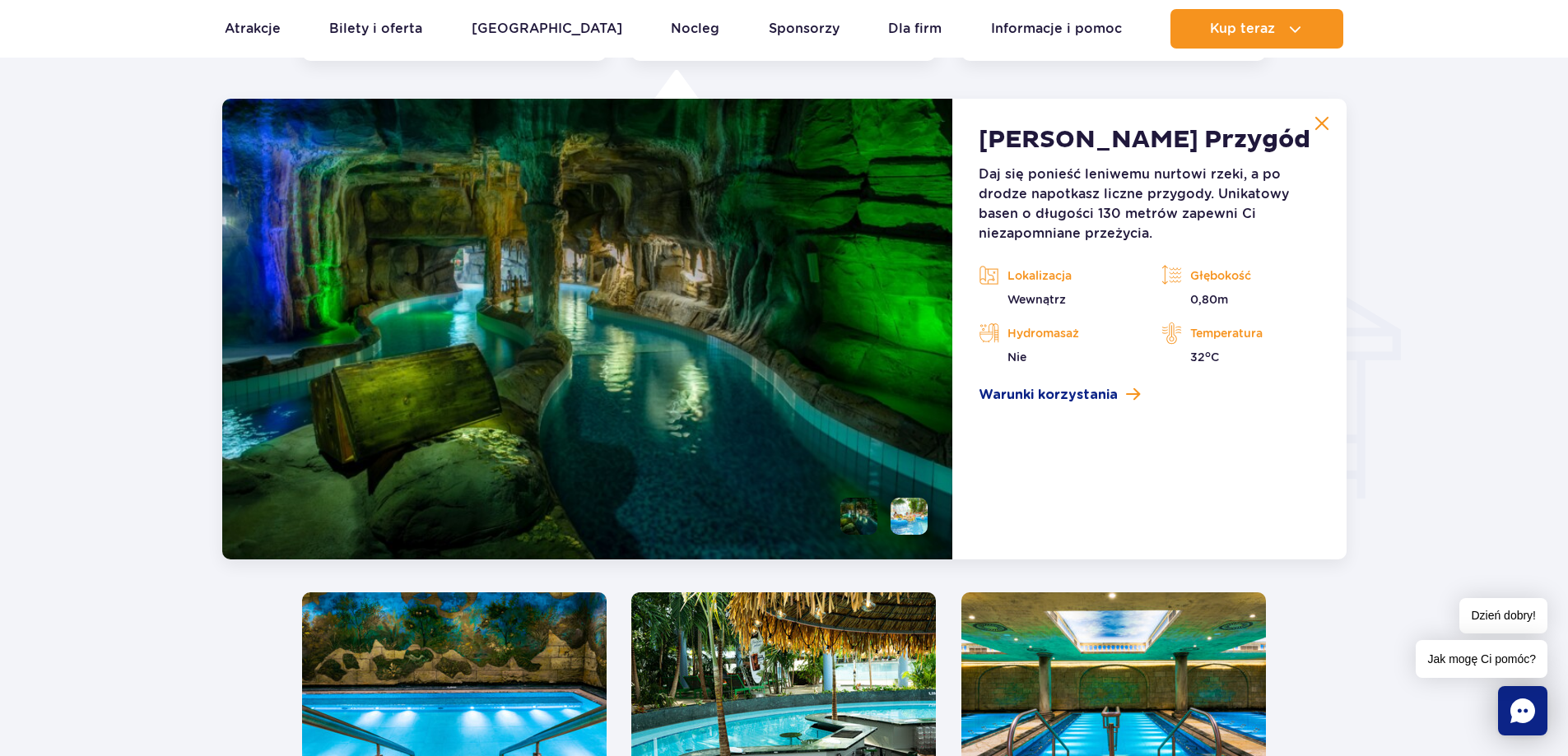
click at [904, 518] on li at bounding box center [909, 515] width 37 height 37
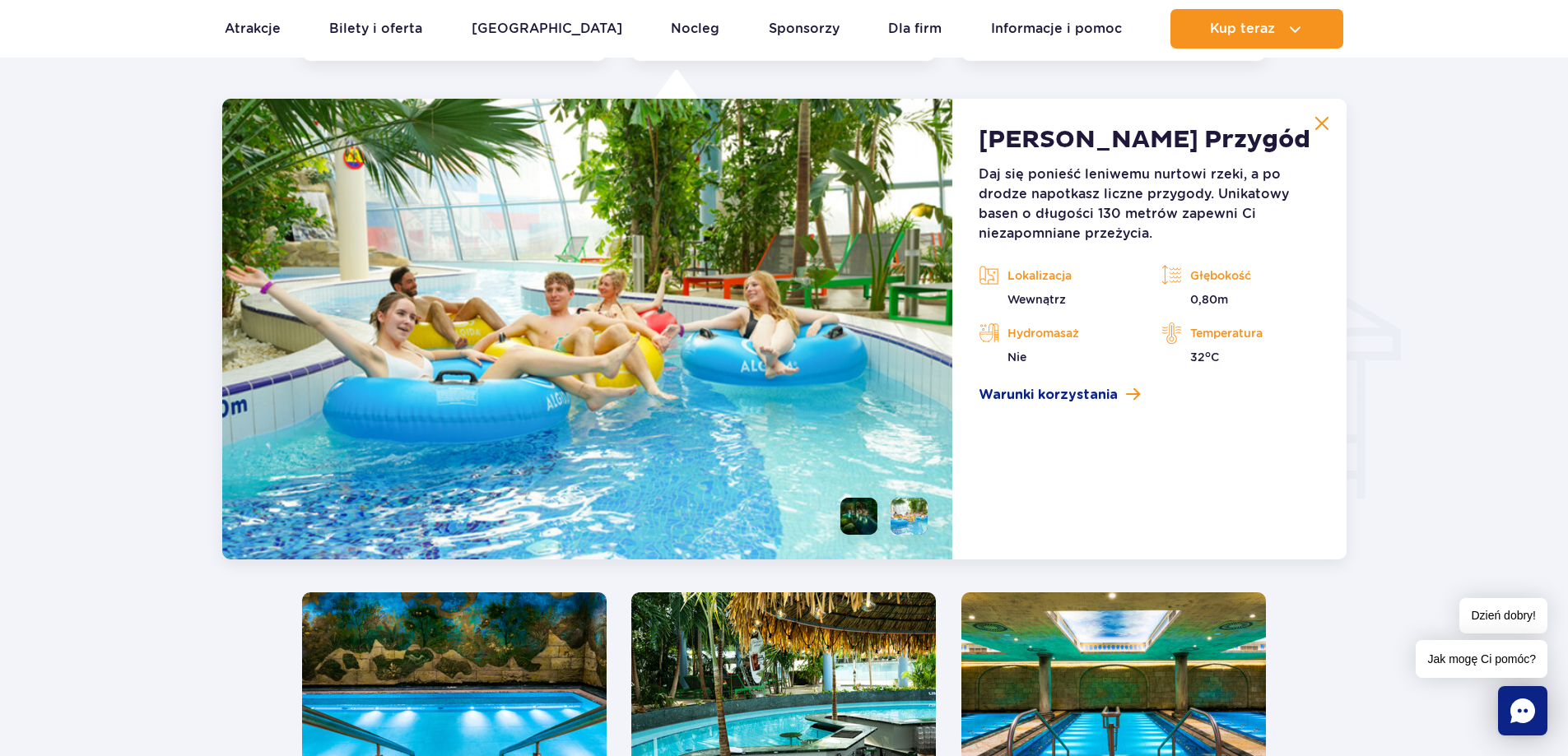
click at [863, 515] on li at bounding box center [858, 515] width 37 height 37
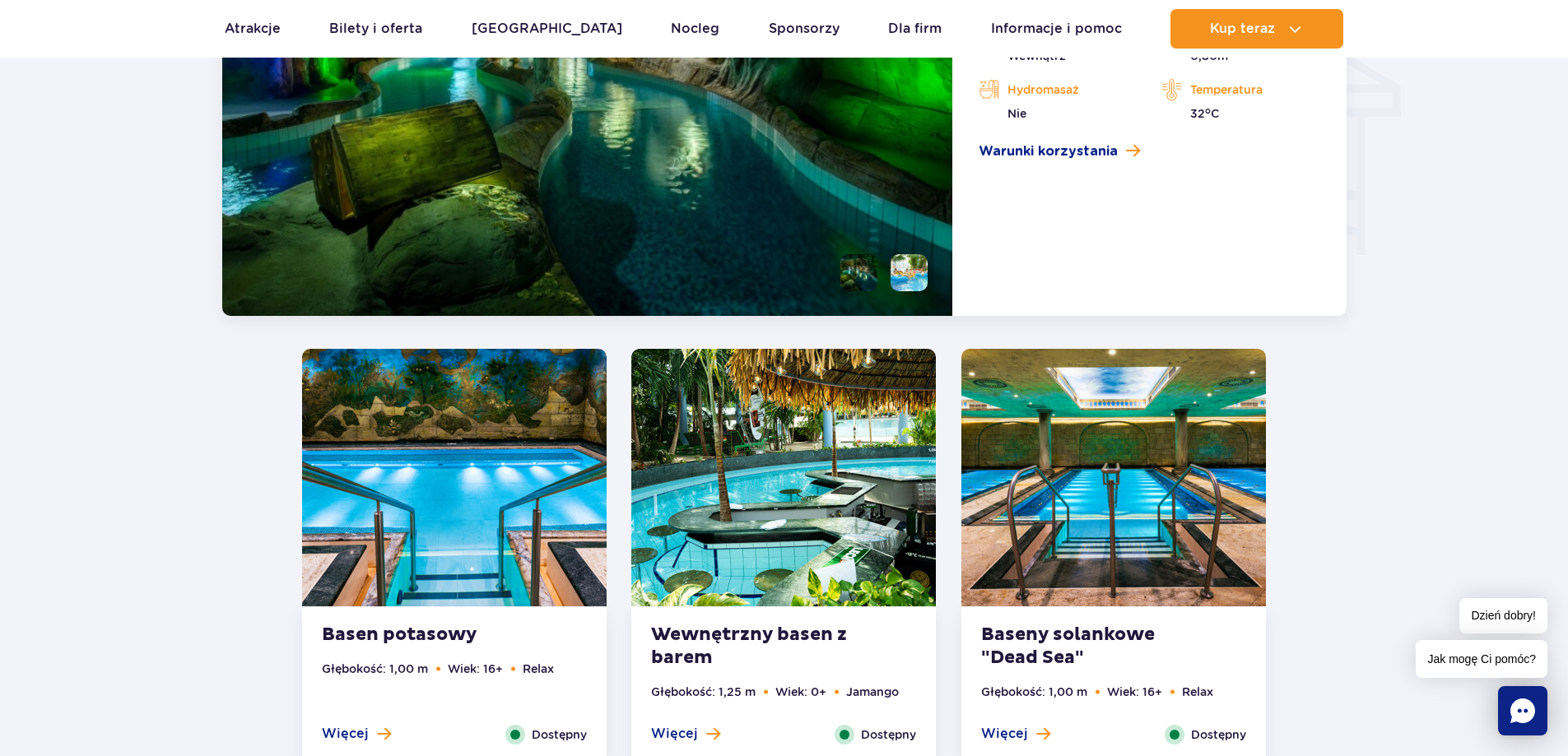
scroll to position [2078, 0]
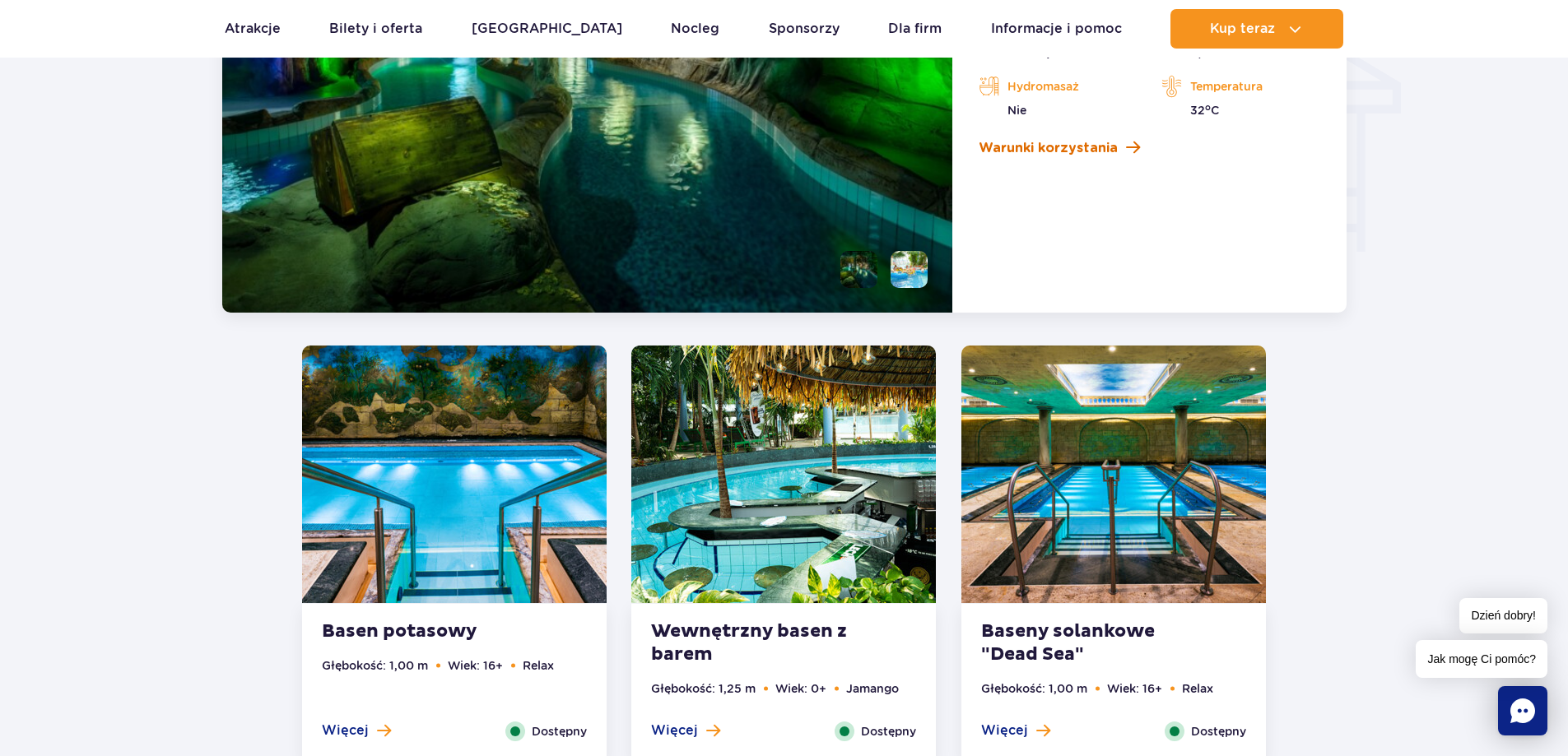
click at [1069, 148] on span "Warunki korzystania" at bounding box center [1049, 147] width 139 height 20
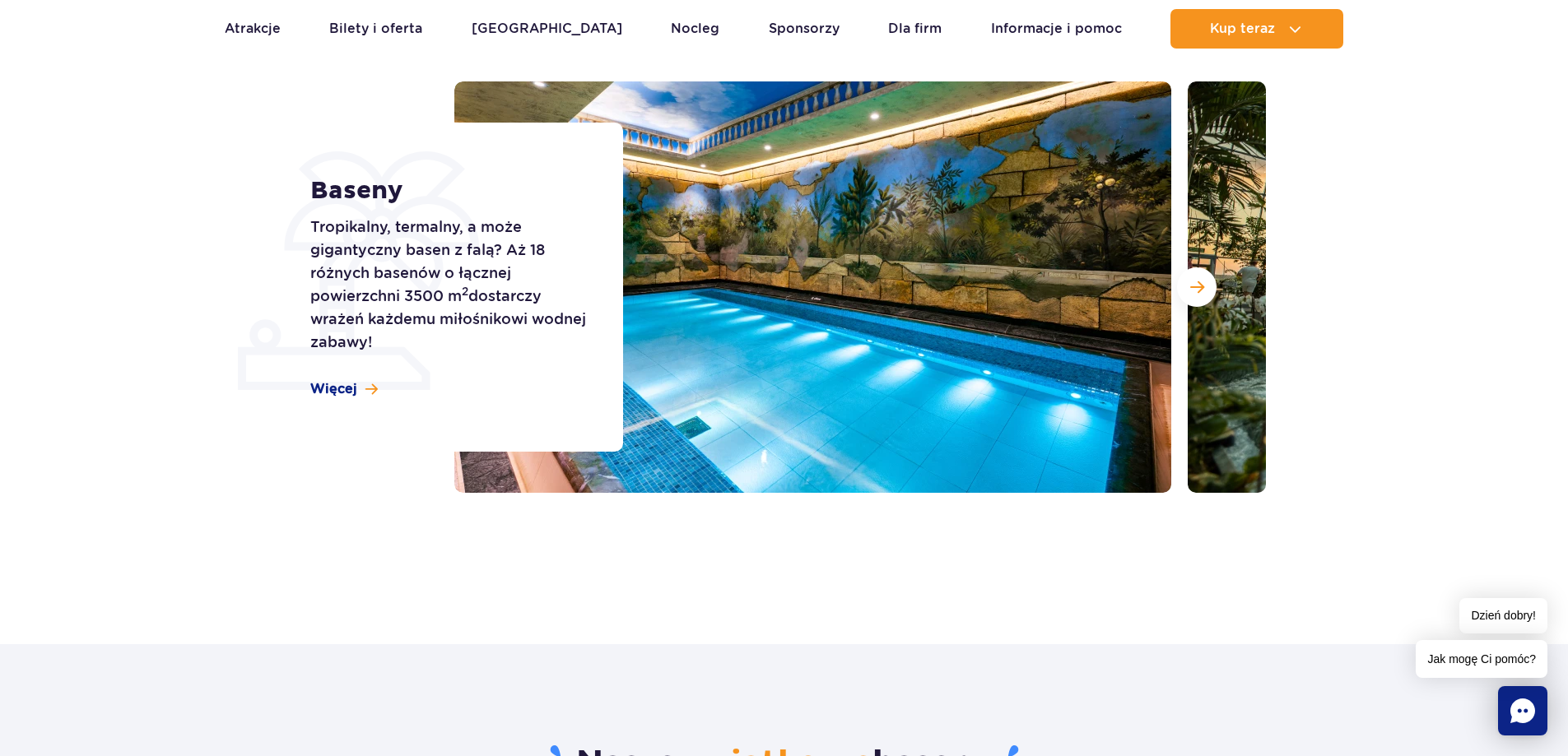
scroll to position [0, 0]
